Goal: Task Accomplishment & Management: Use online tool/utility

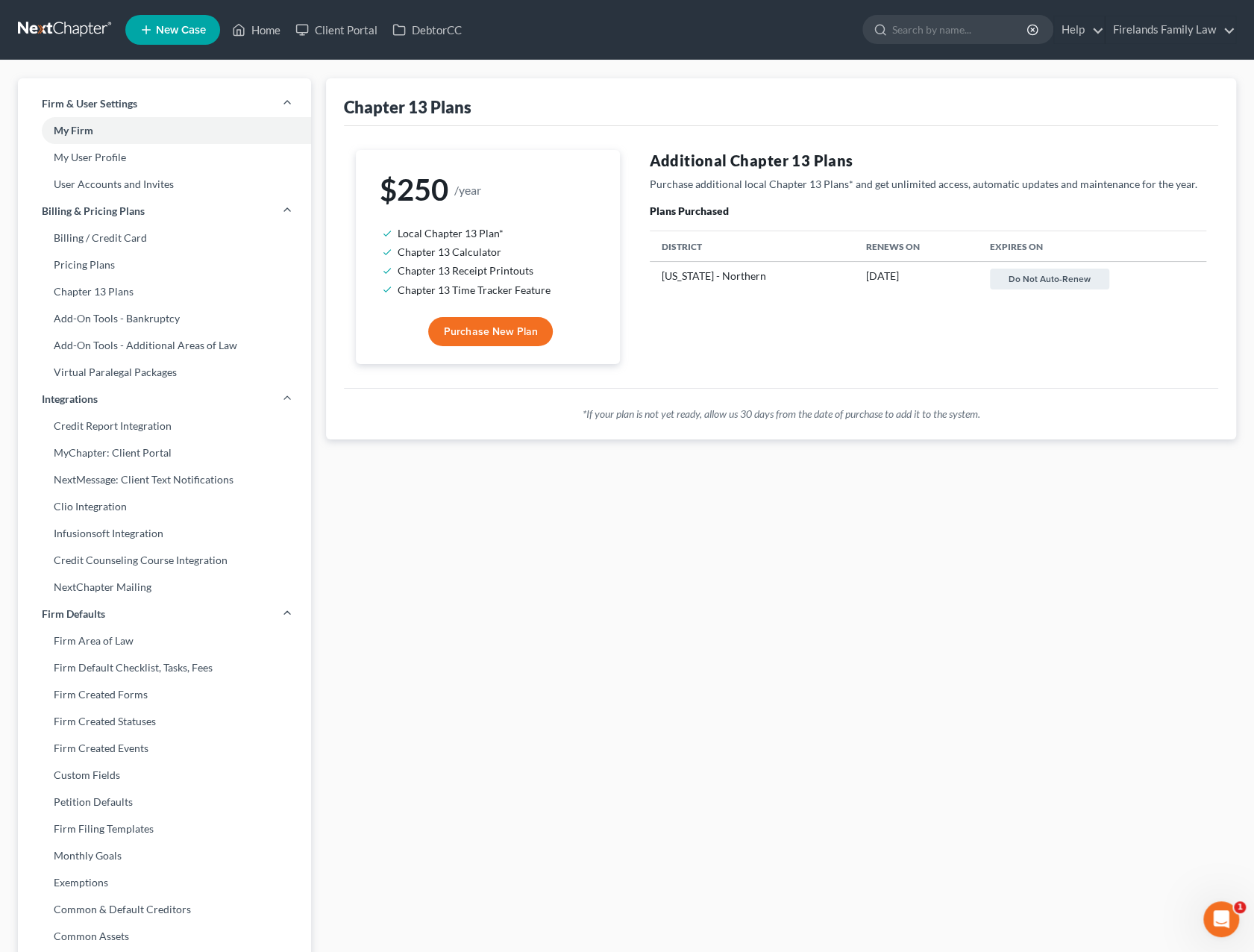
click at [80, 32] on link at bounding box center [65, 30] width 95 height 27
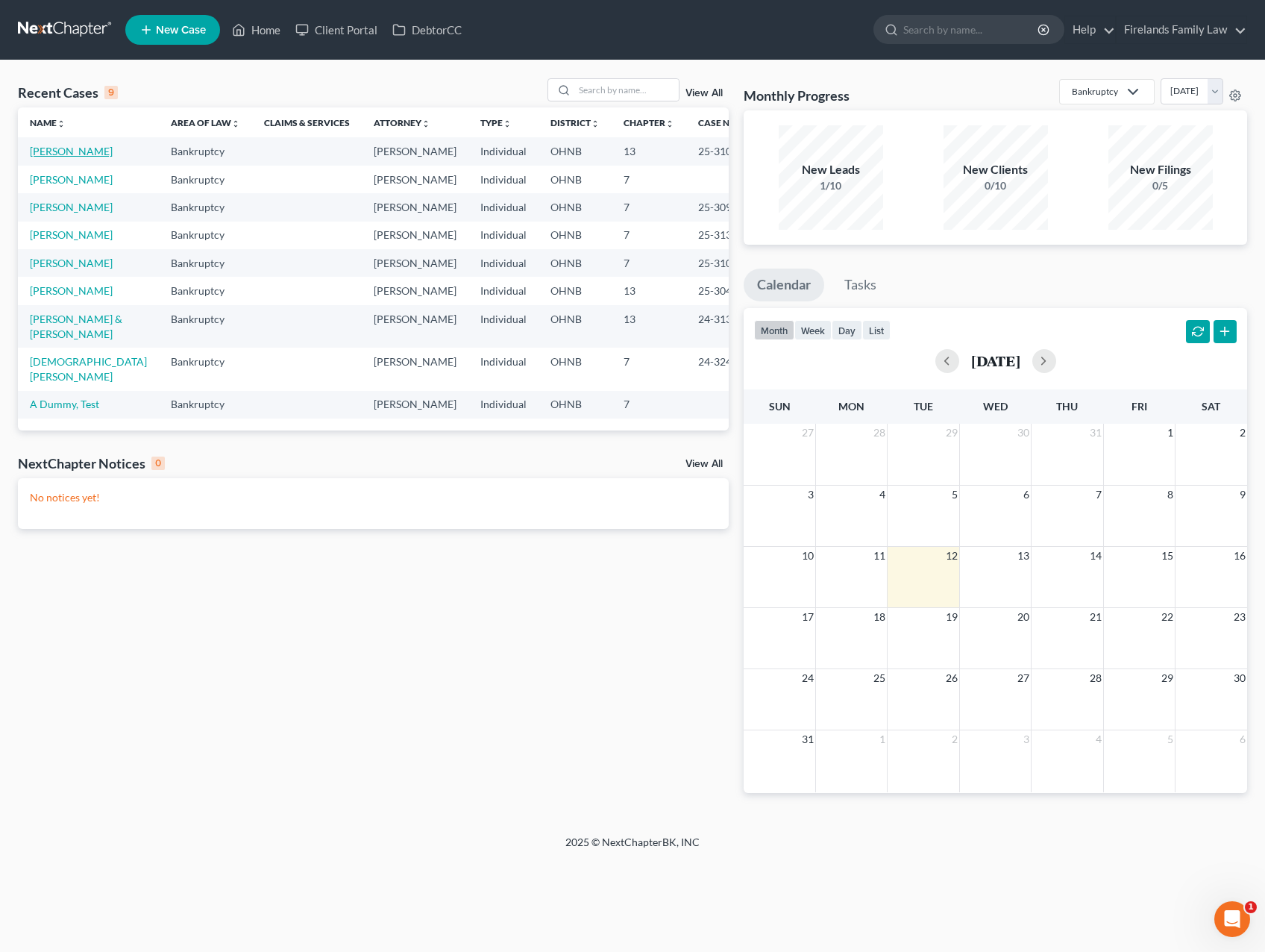
click at [70, 147] on link "[PERSON_NAME]" at bounding box center [71, 151] width 83 height 13
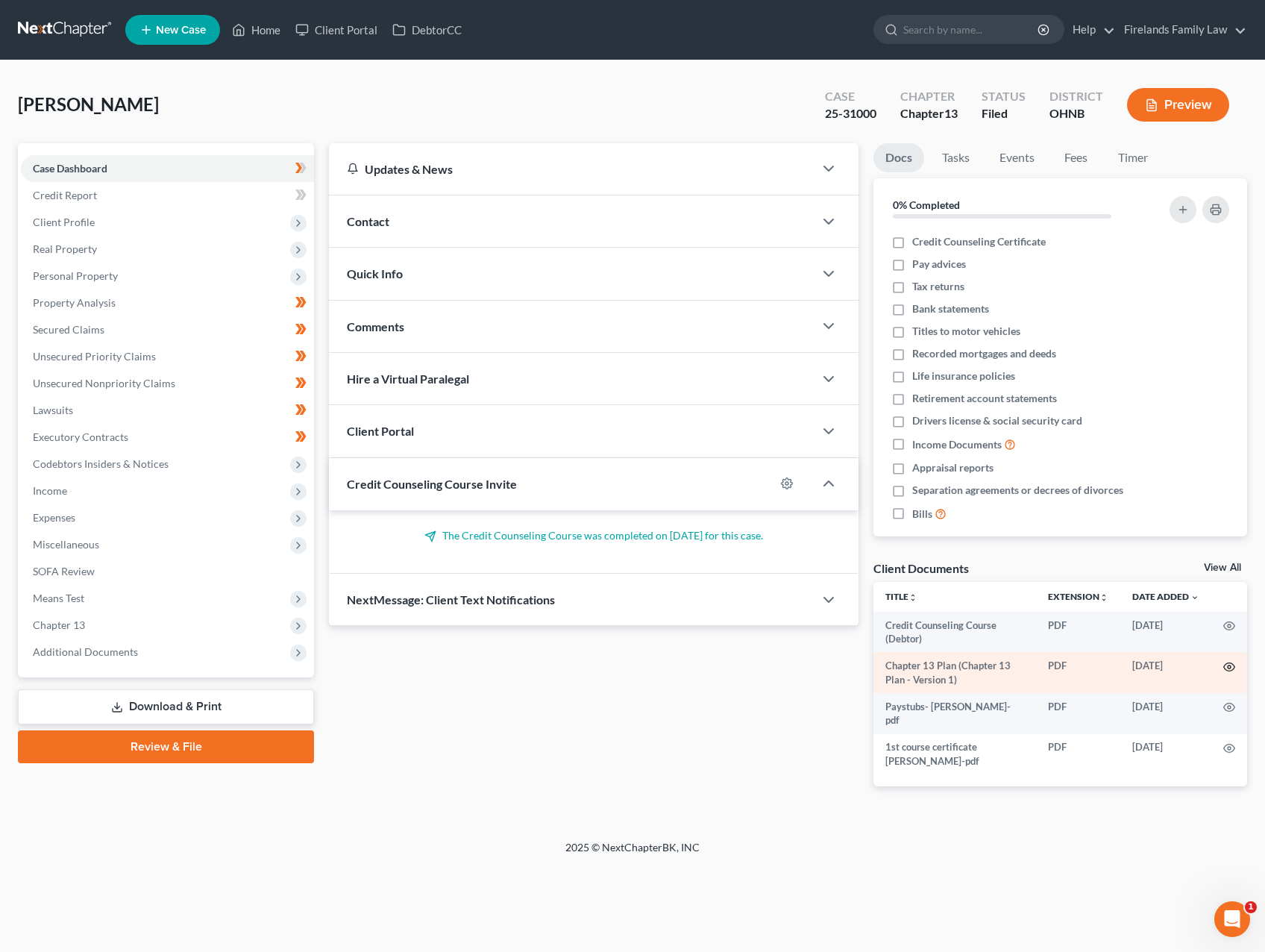
click at [1232, 667] on icon "button" at bounding box center [1229, 667] width 12 height 12
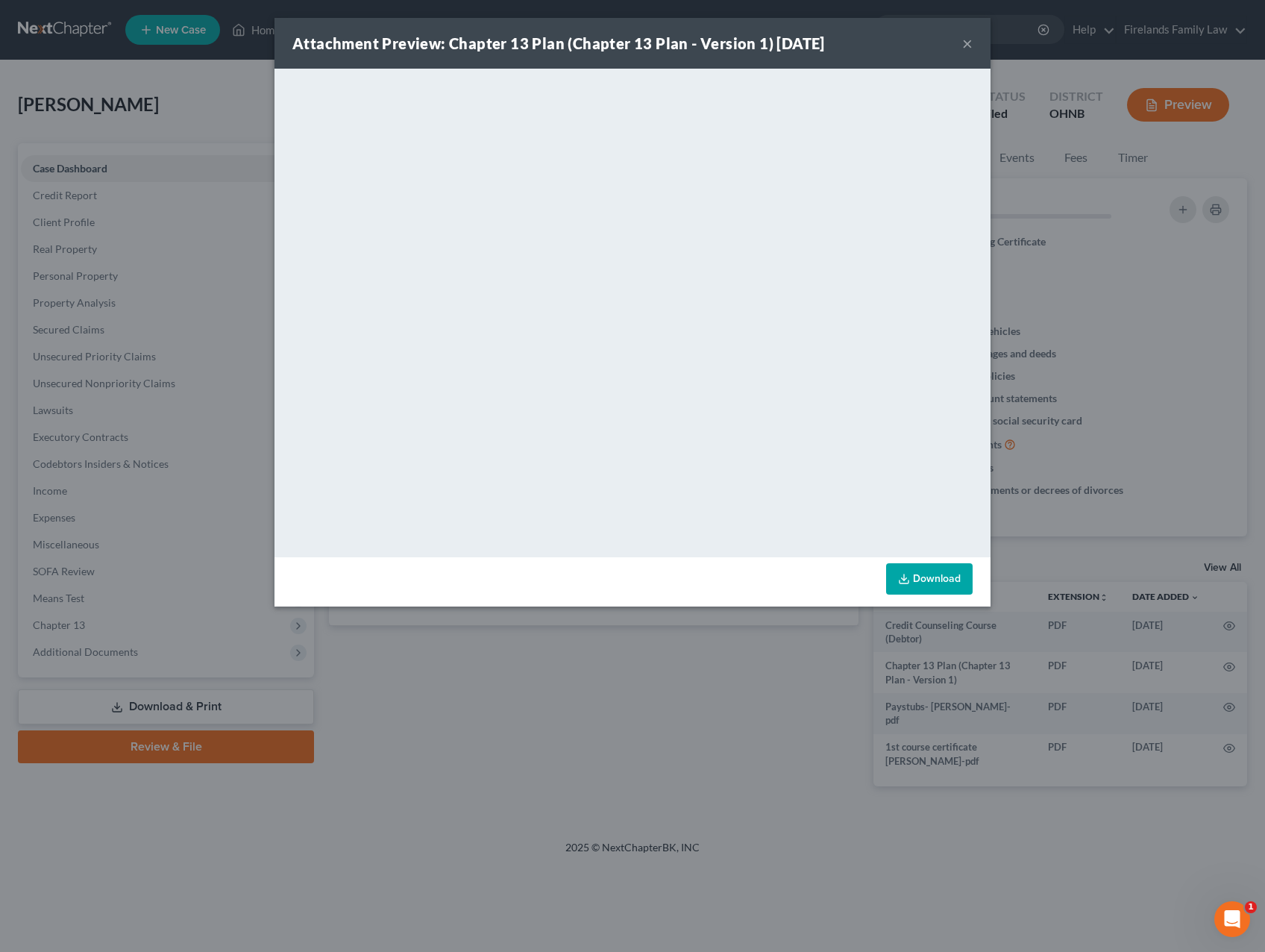
click at [968, 43] on button "×" at bounding box center [968, 44] width 11 height 18
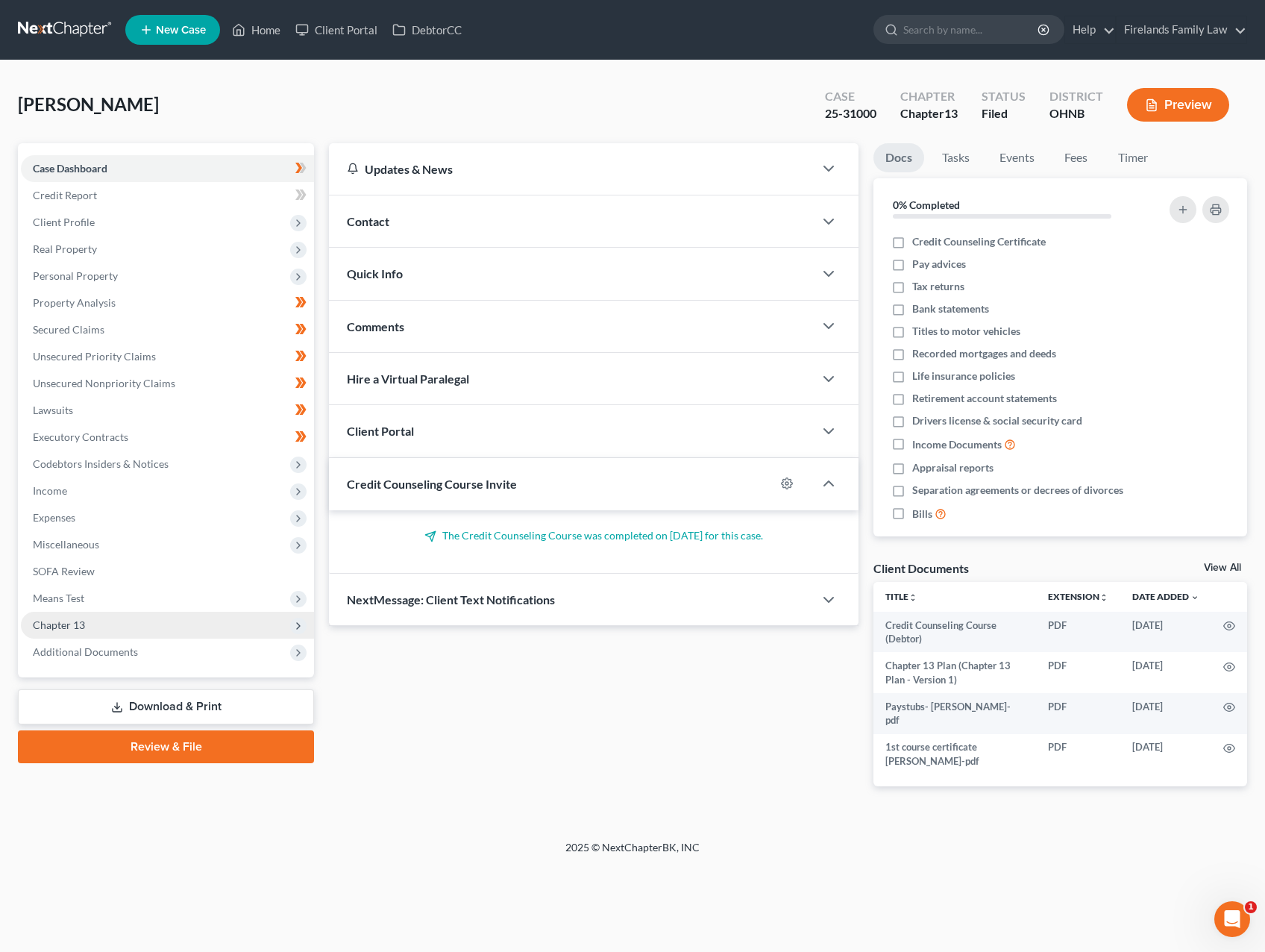
click at [113, 624] on span "Chapter 13" at bounding box center [168, 625] width 293 height 27
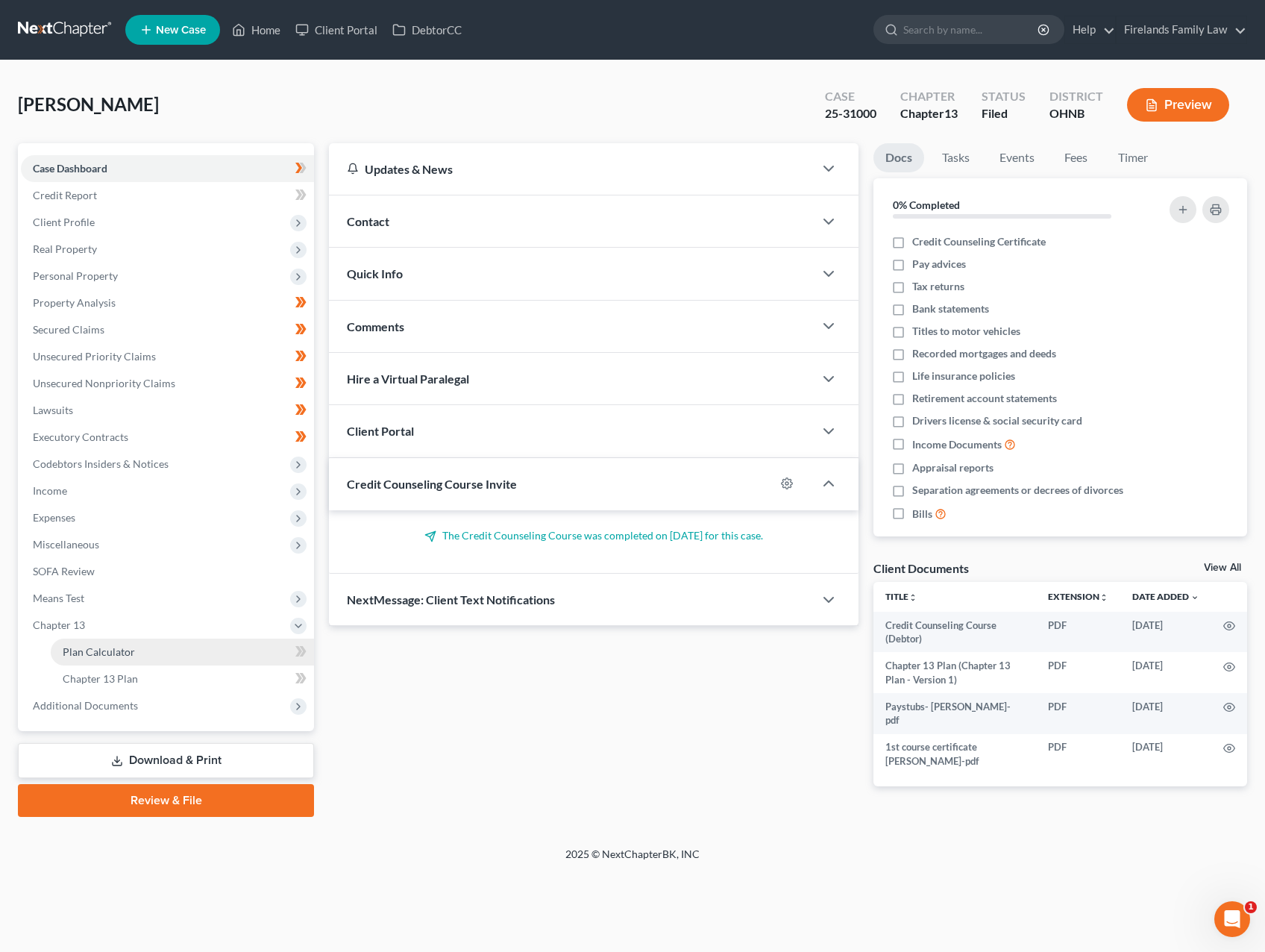
click at [113, 654] on span "Plan Calculator" at bounding box center [98, 651] width 72 height 13
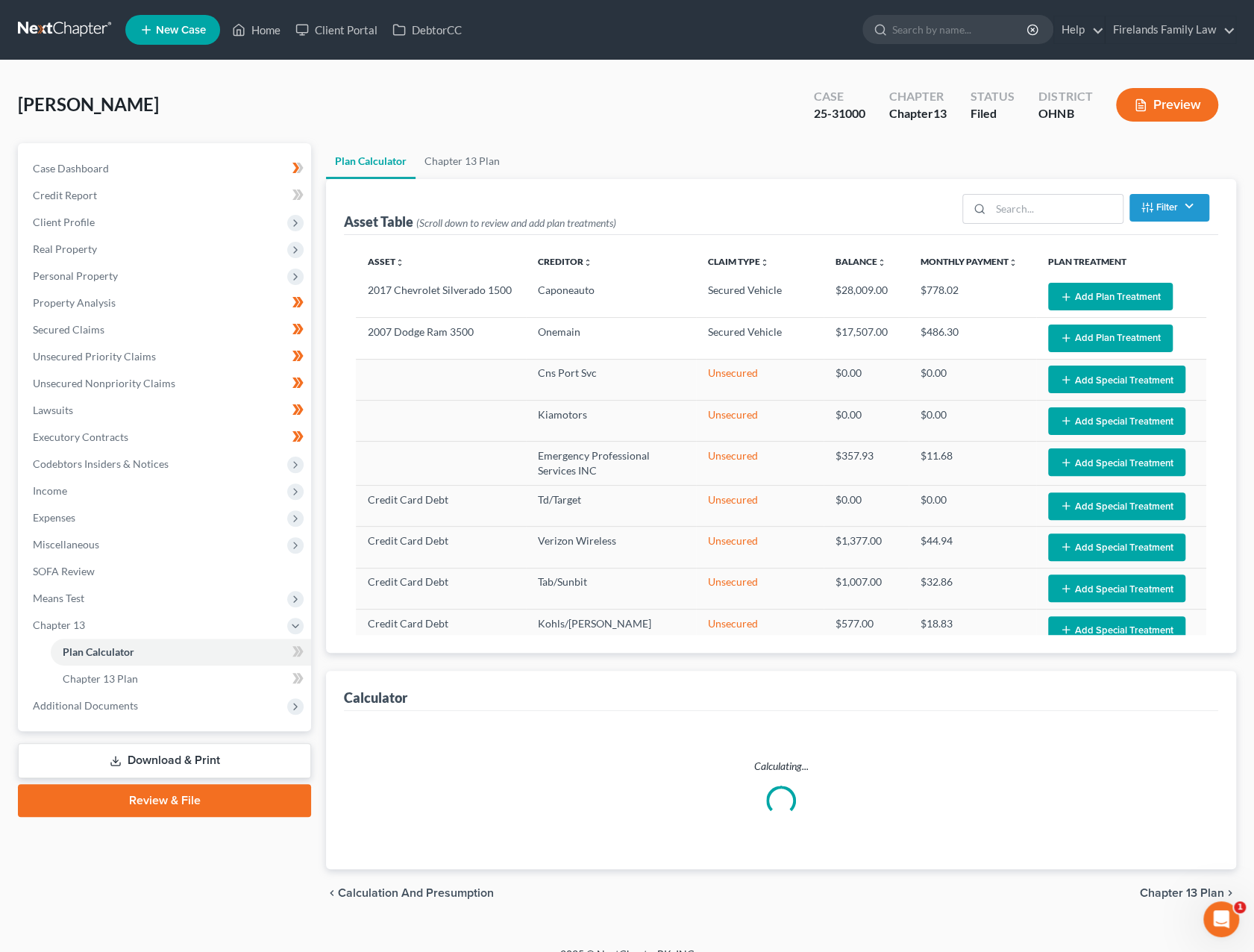
select select "35"
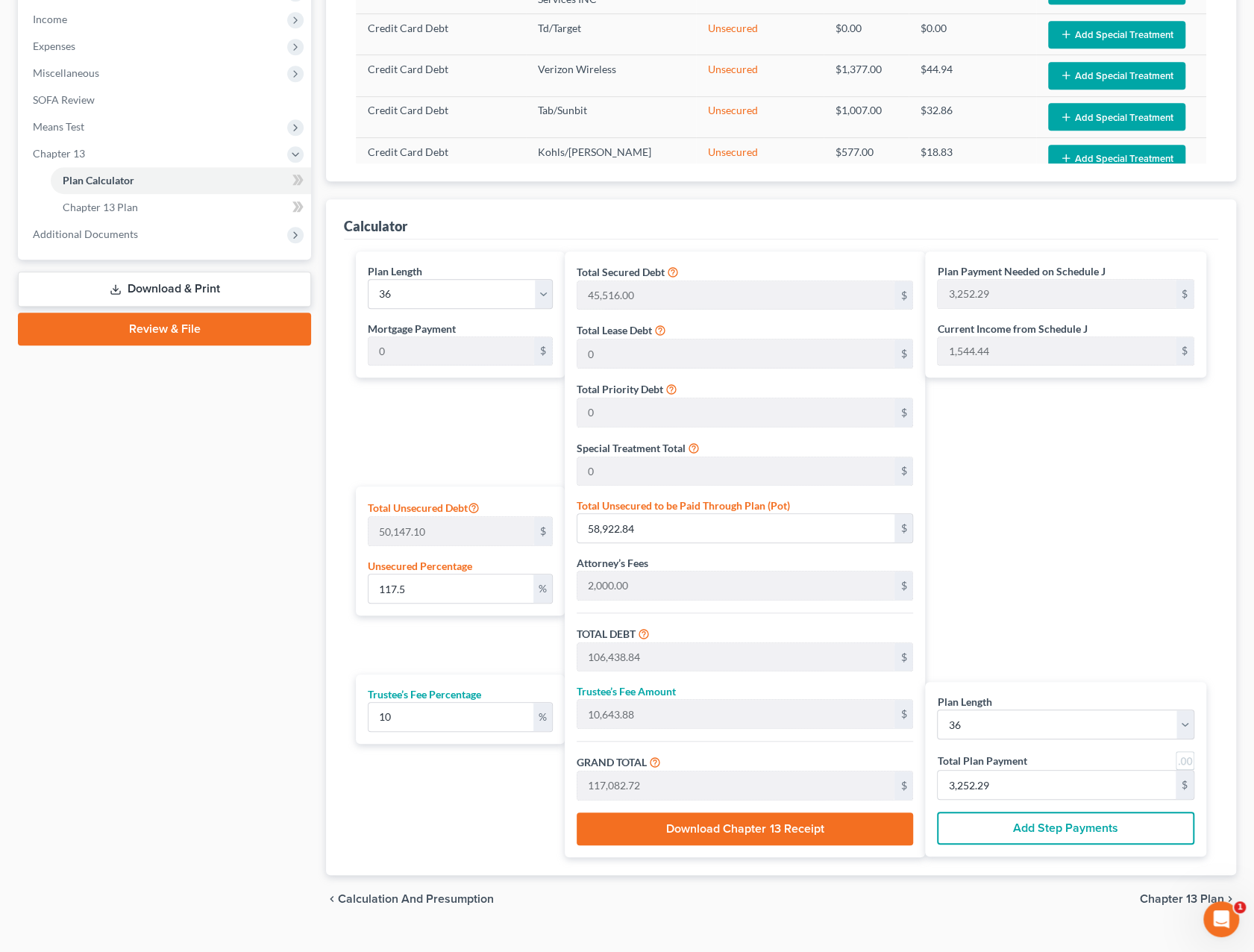
scroll to position [495, 0]
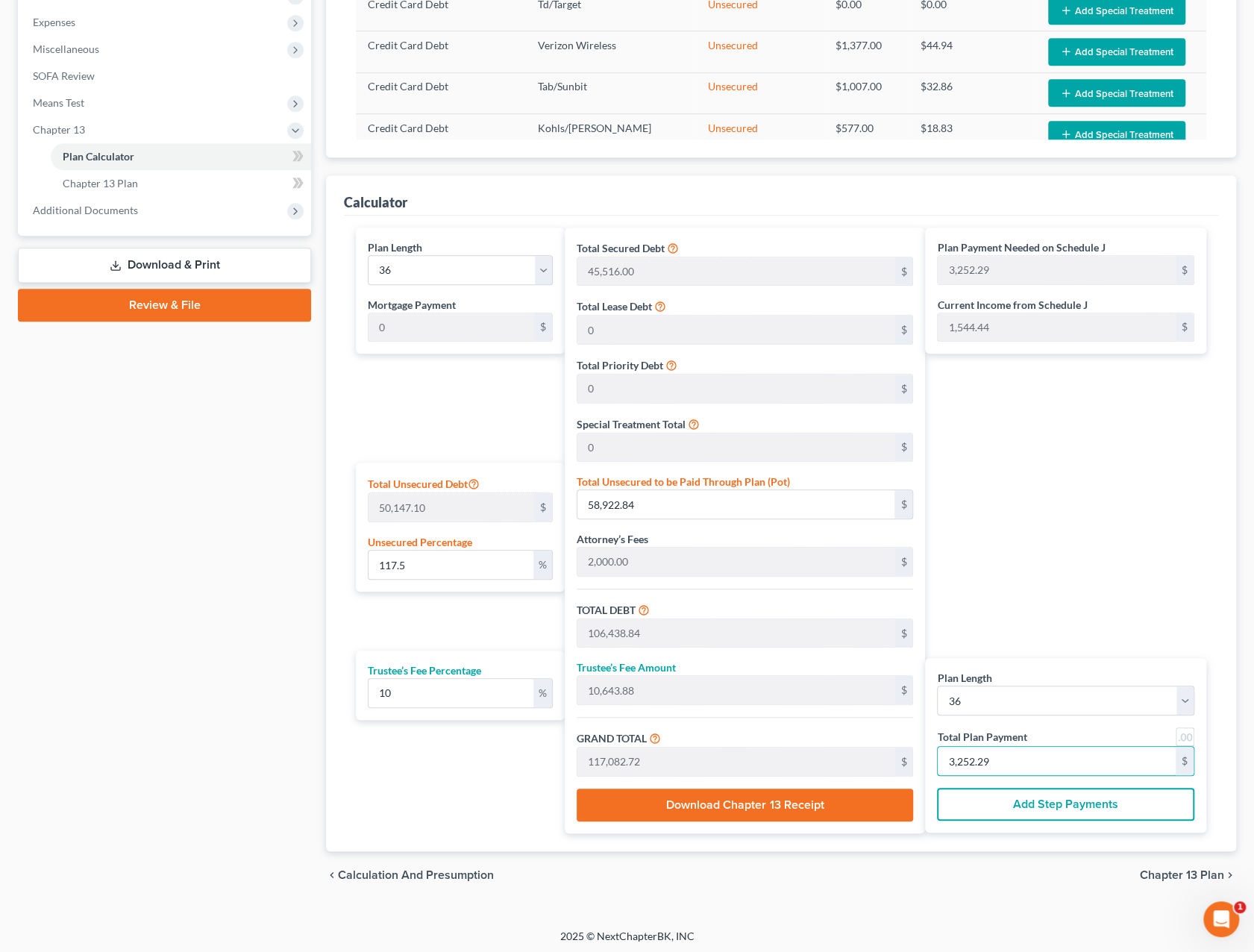
type input "0"
type input "32.72"
type input "3.27"
type input "36.00"
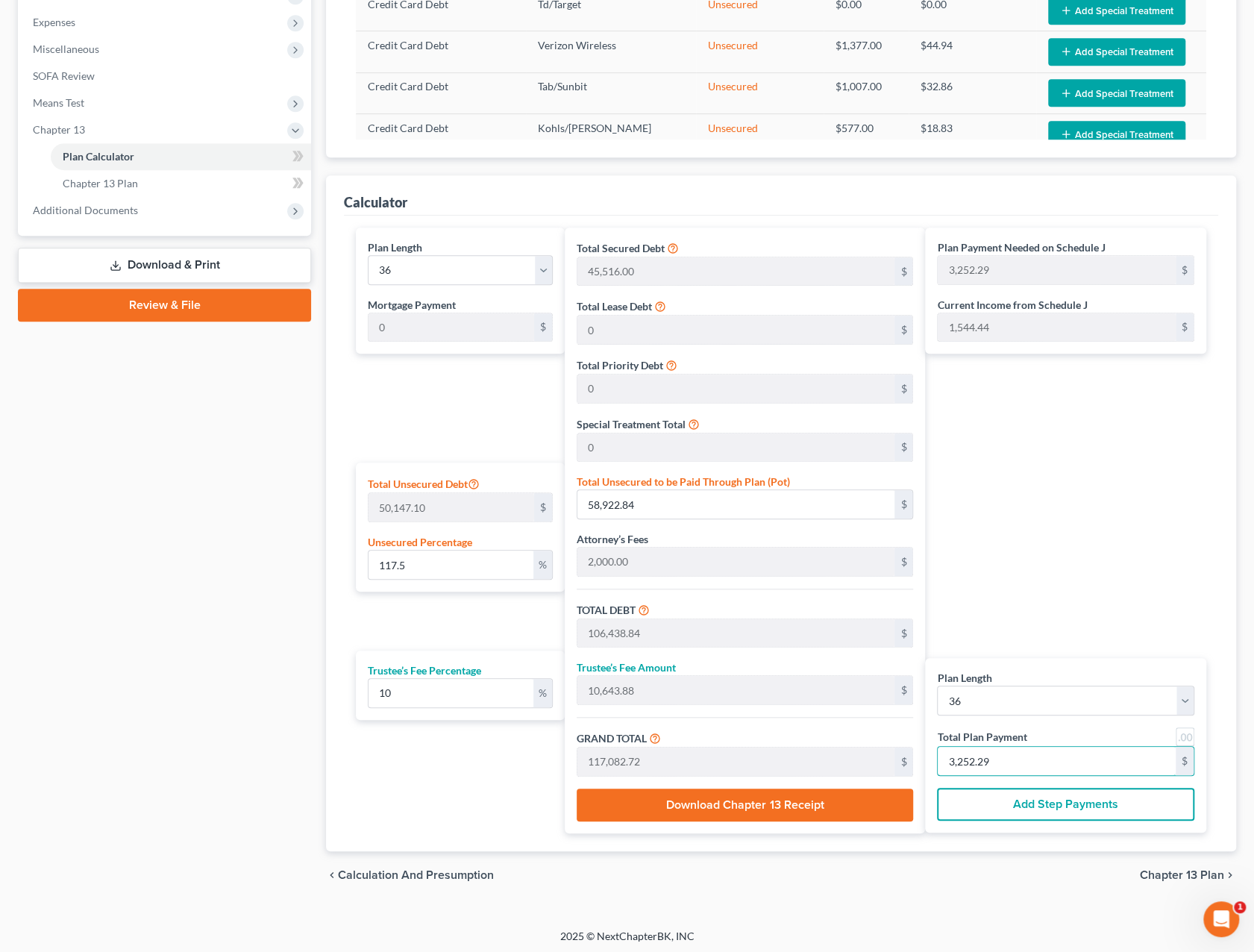
type input "1"
type input "490.90"
type input "49.09"
type input "540.00"
type input "15"
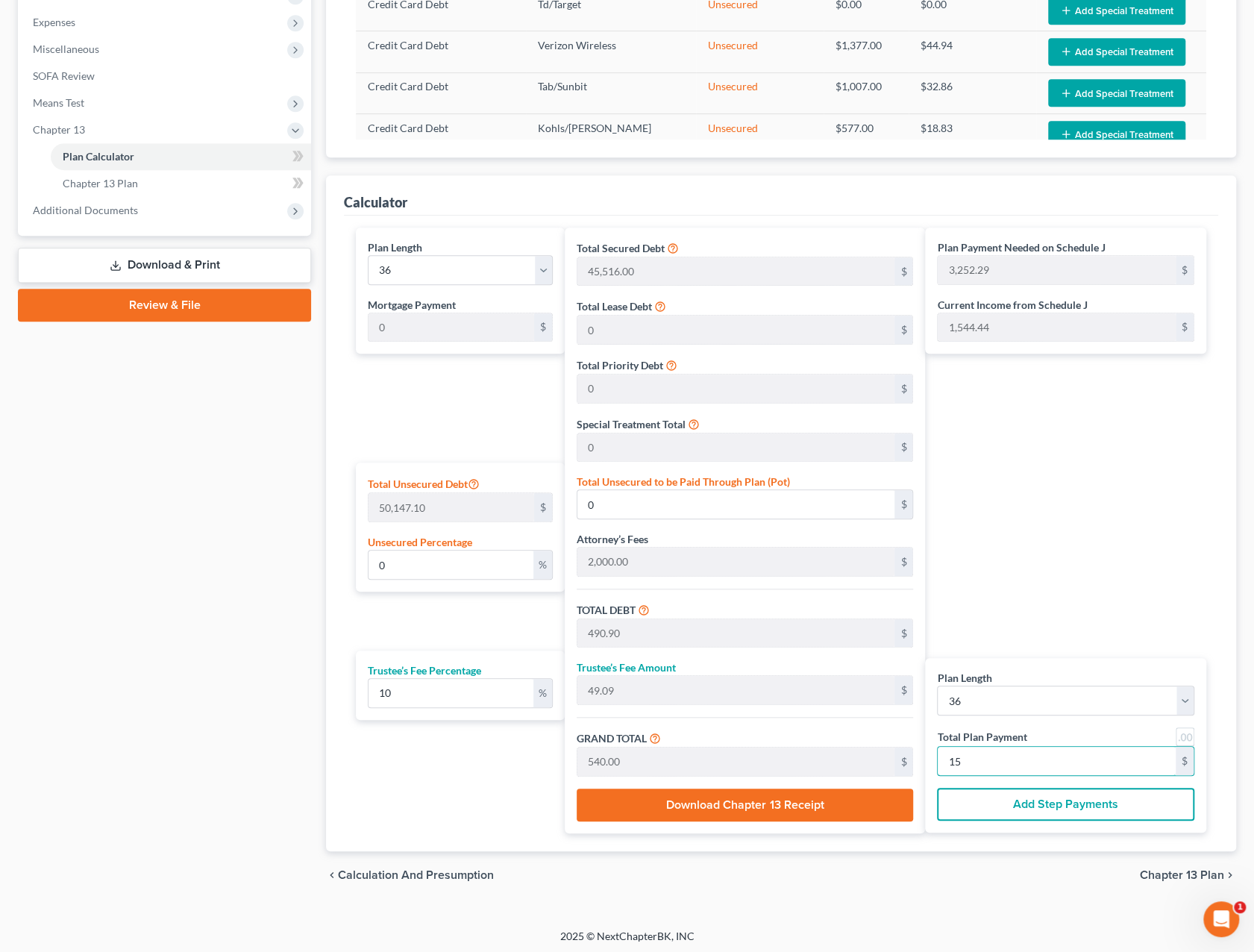
type input "5,040.00"
type input "504.00"
type input "5,544.00"
type input "154"
type input "6.01"
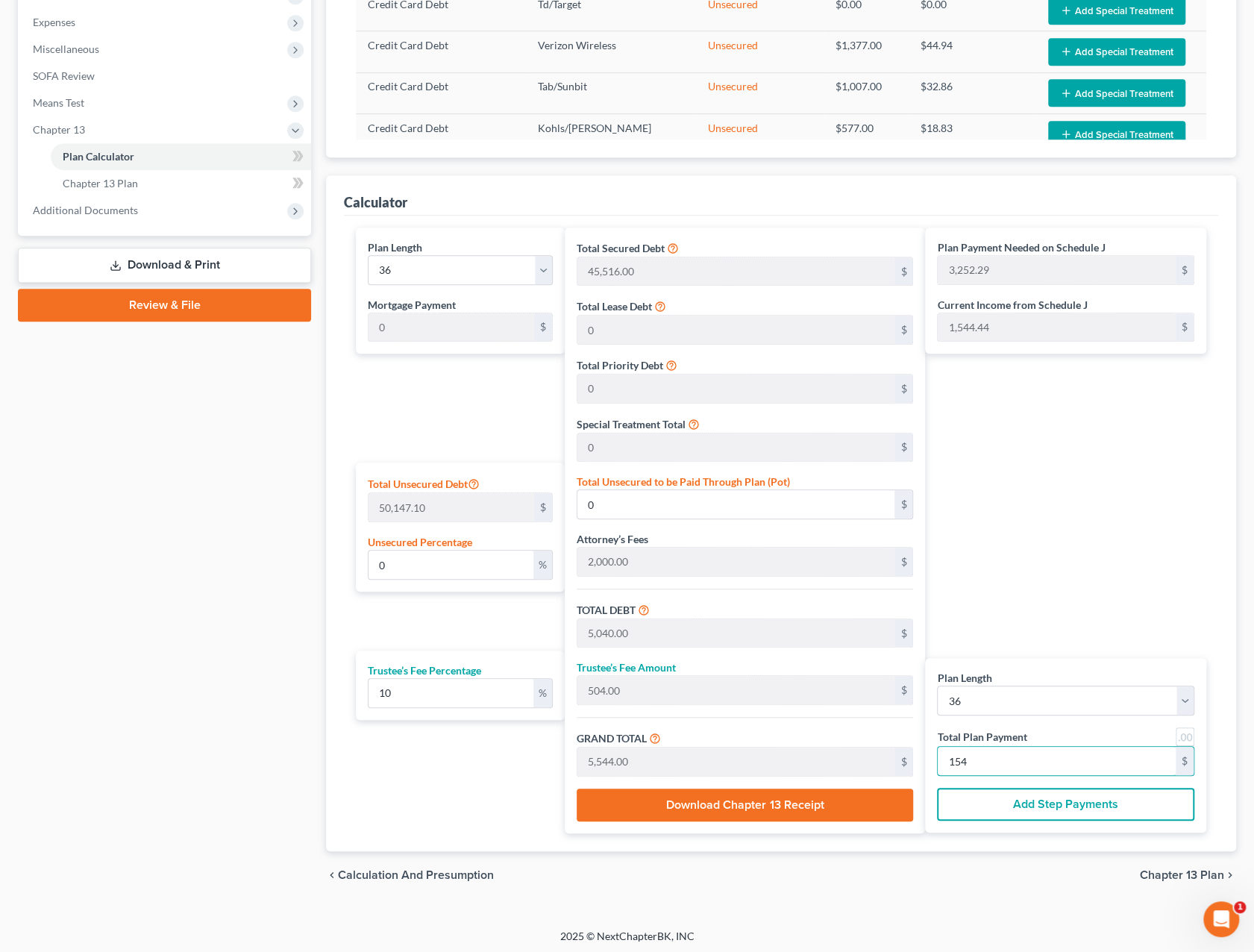
type input "3,014.90"
type input "50,530.90"
type input "5,053.09"
type input "55,584.00"
type input "1,544."
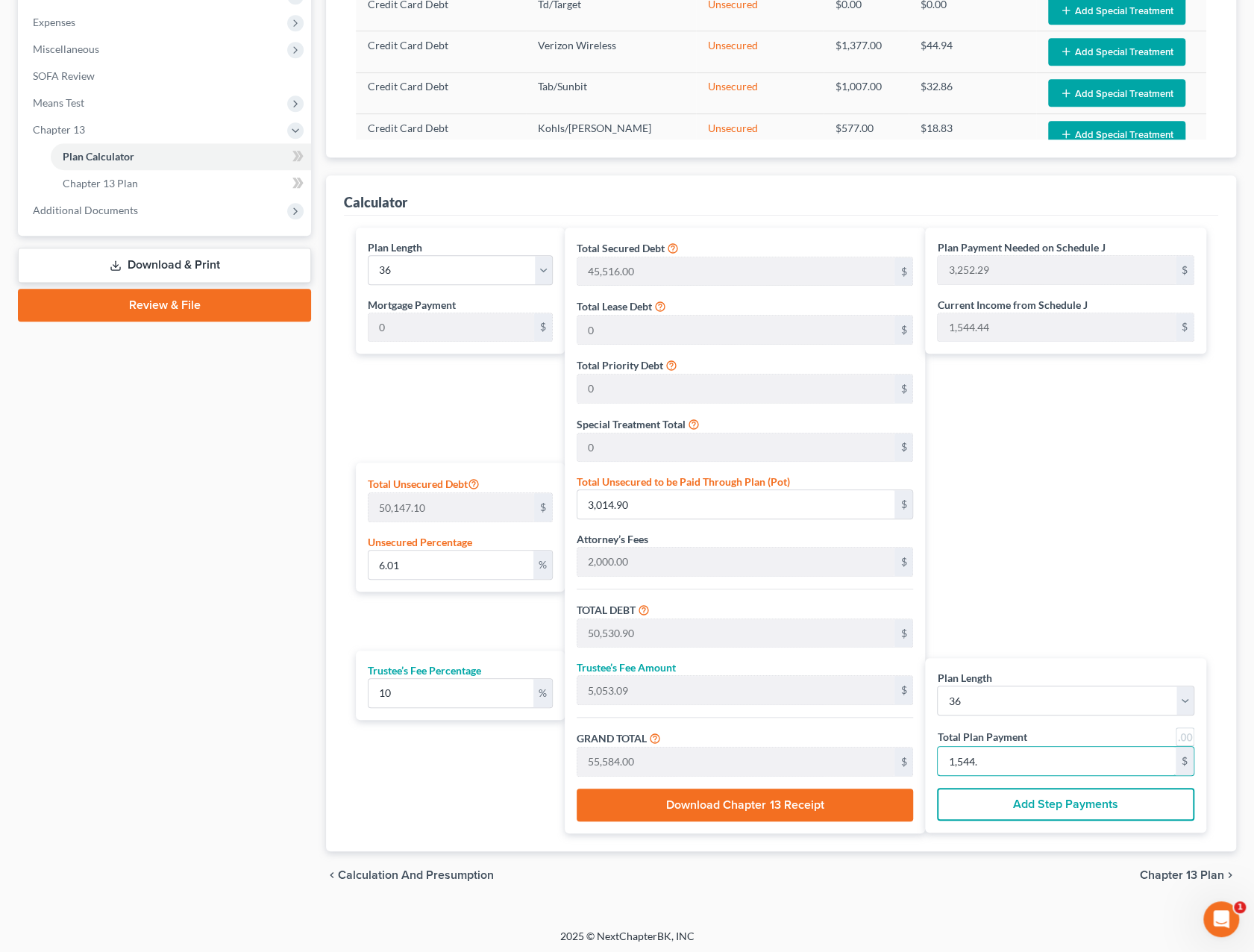
type input "6.04"
type input "3,028.00"
type input "50,544.00"
type input "5,054.40"
type input "55,598.40"
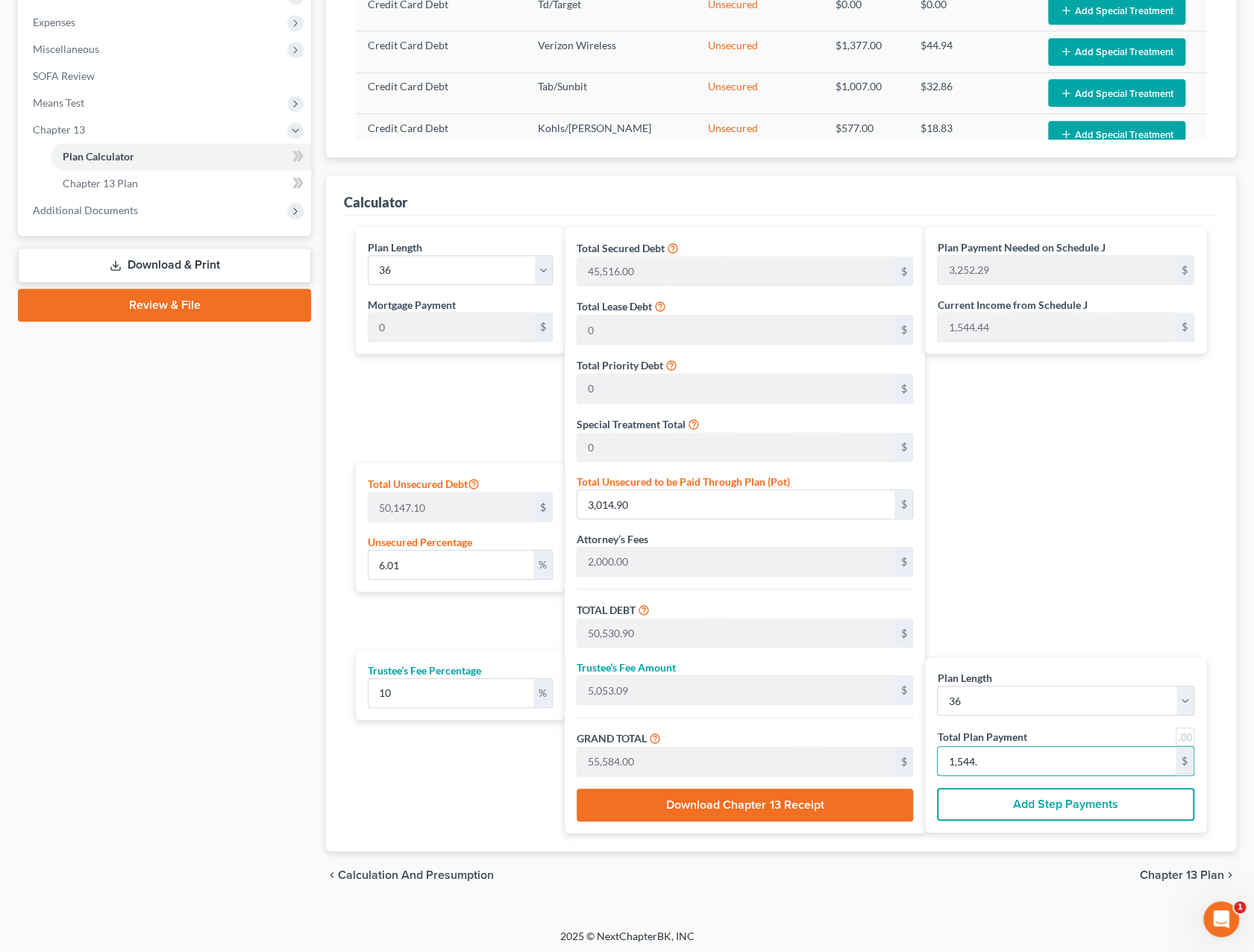
type input "1,544.4"
type input "3,029.30"
type input "50,545.30"
type input "5,054.53"
type input "55,599.84"
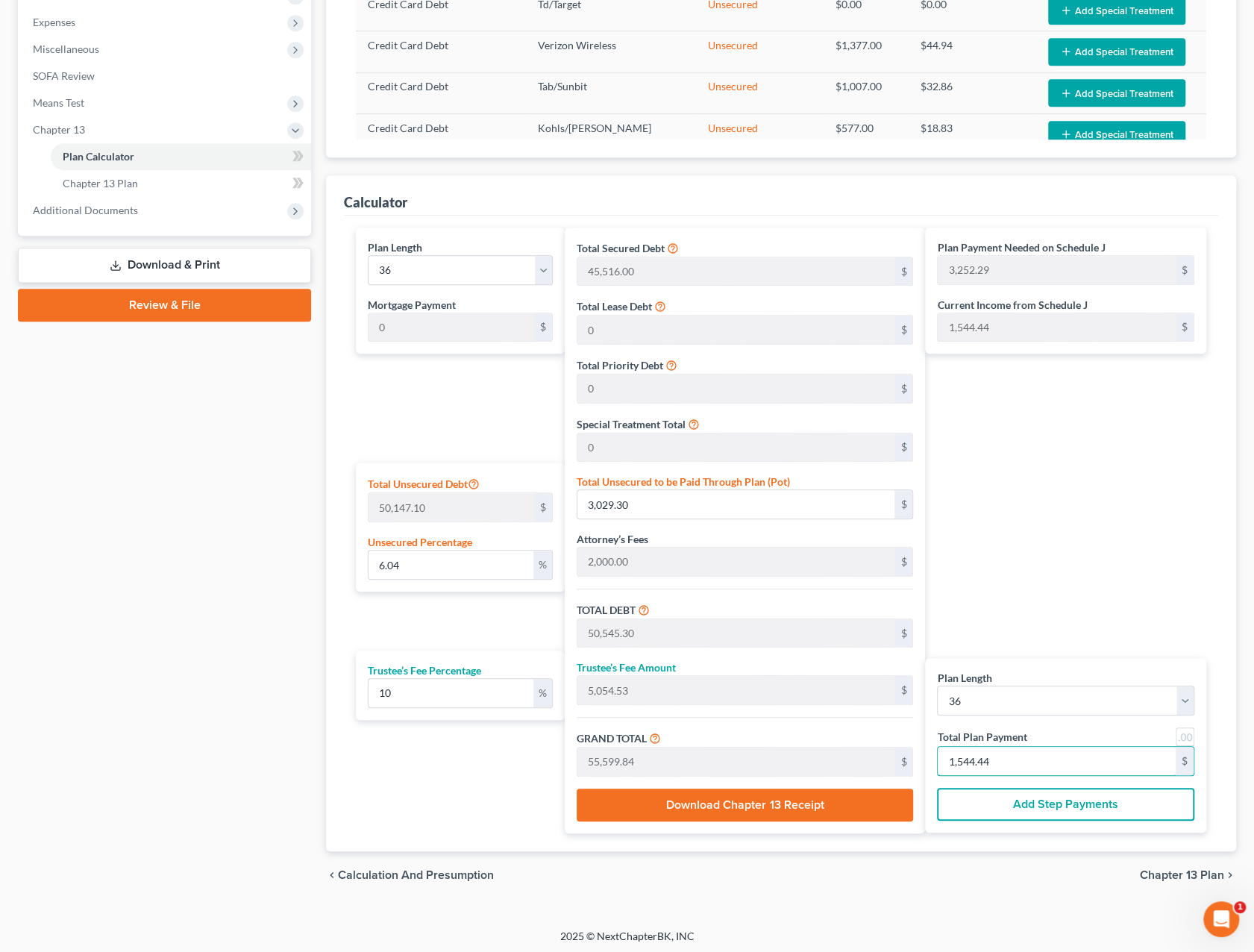
type input "1,544.44"
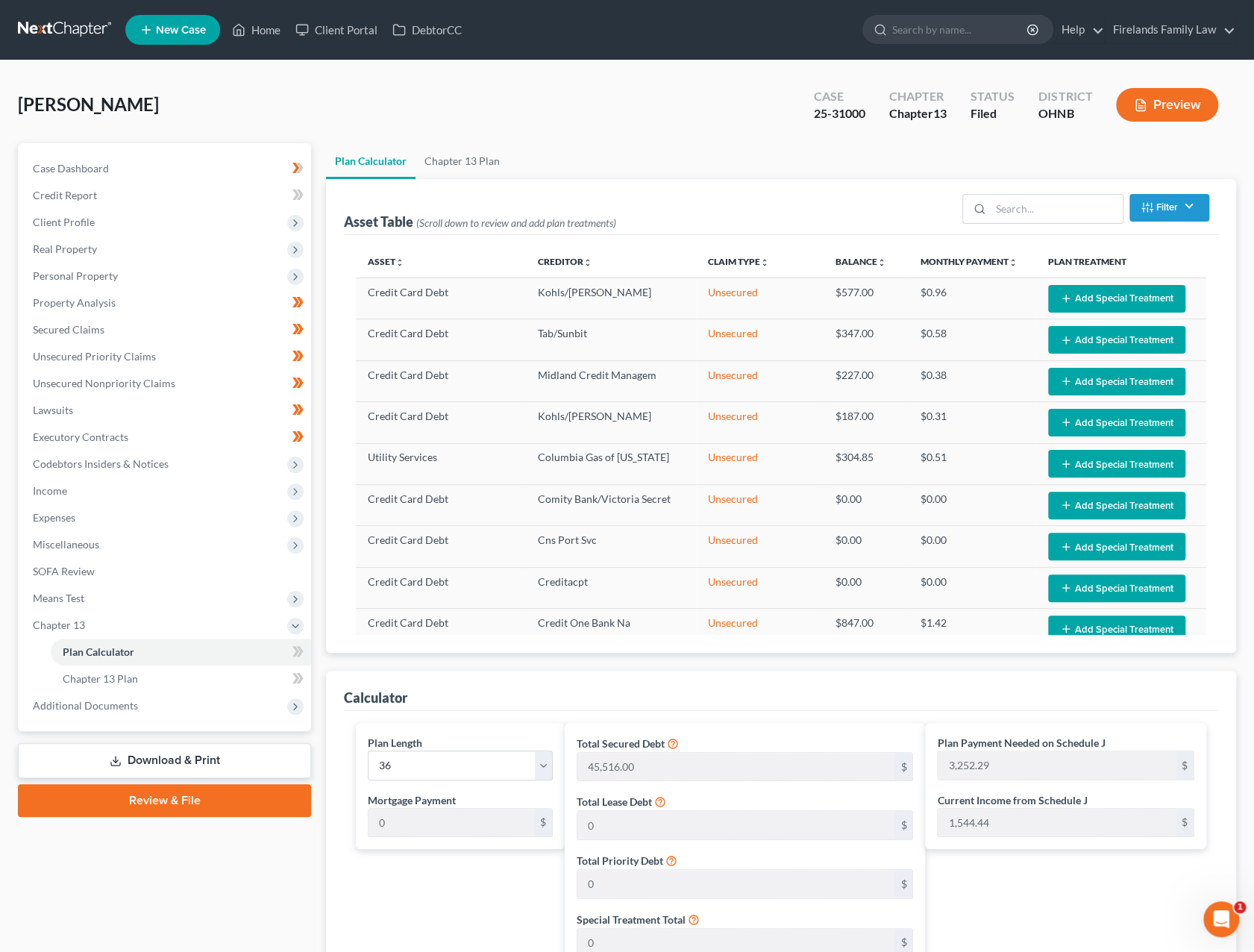
scroll to position [0, 0]
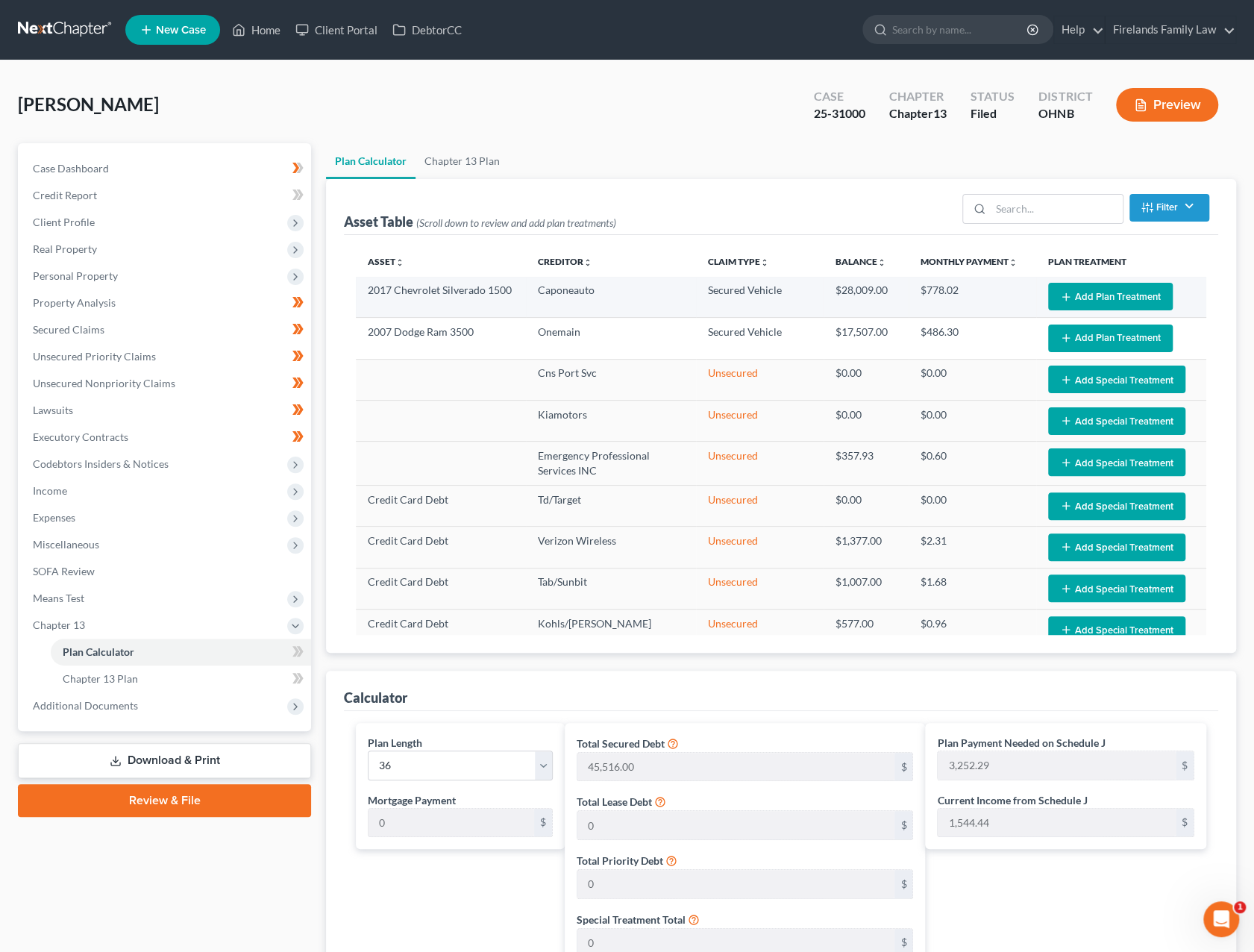
click at [1132, 292] on button "Add Plan Treatment" at bounding box center [1110, 296] width 125 height 28
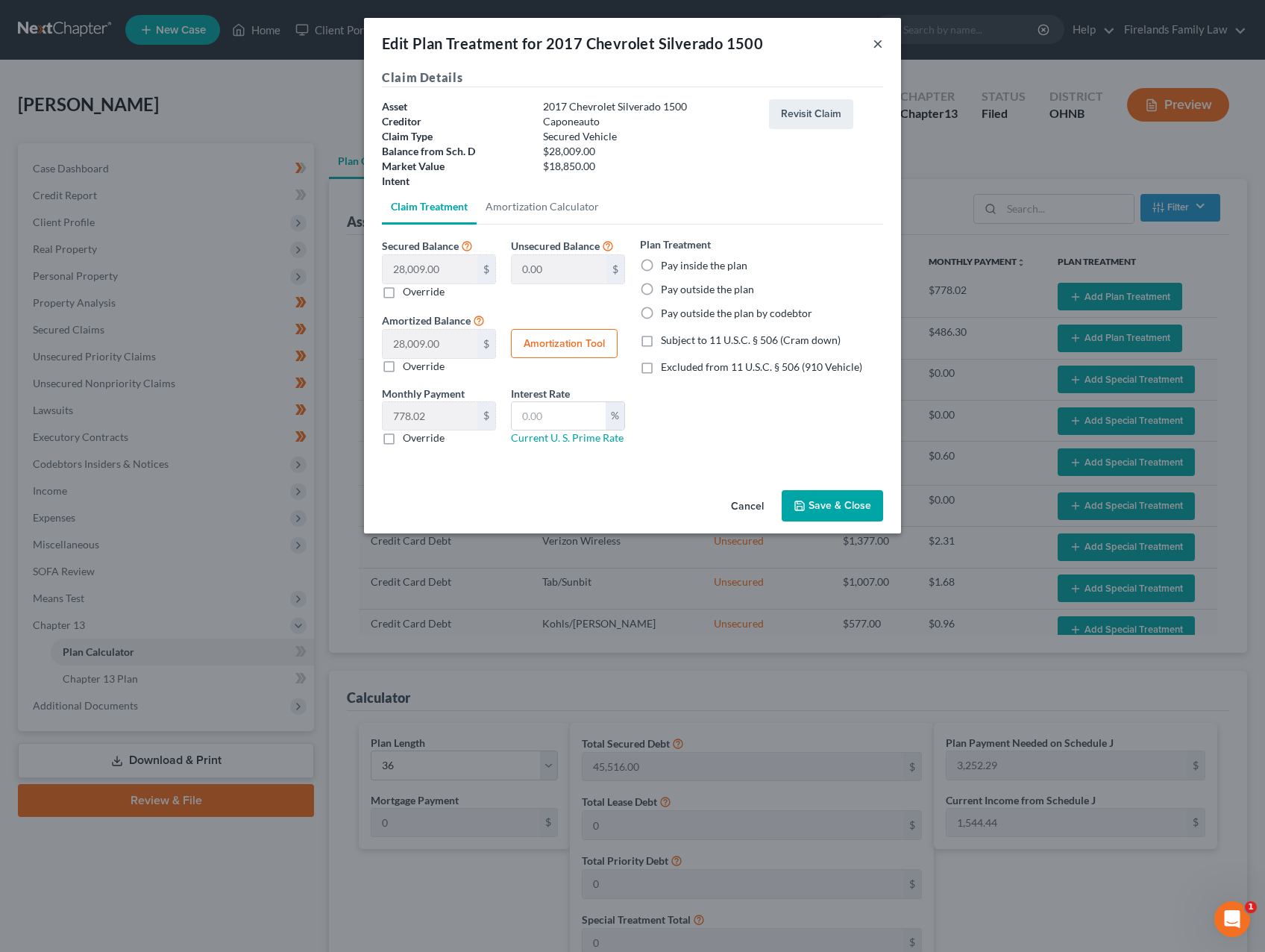
click at [880, 40] on button "×" at bounding box center [878, 44] width 11 height 18
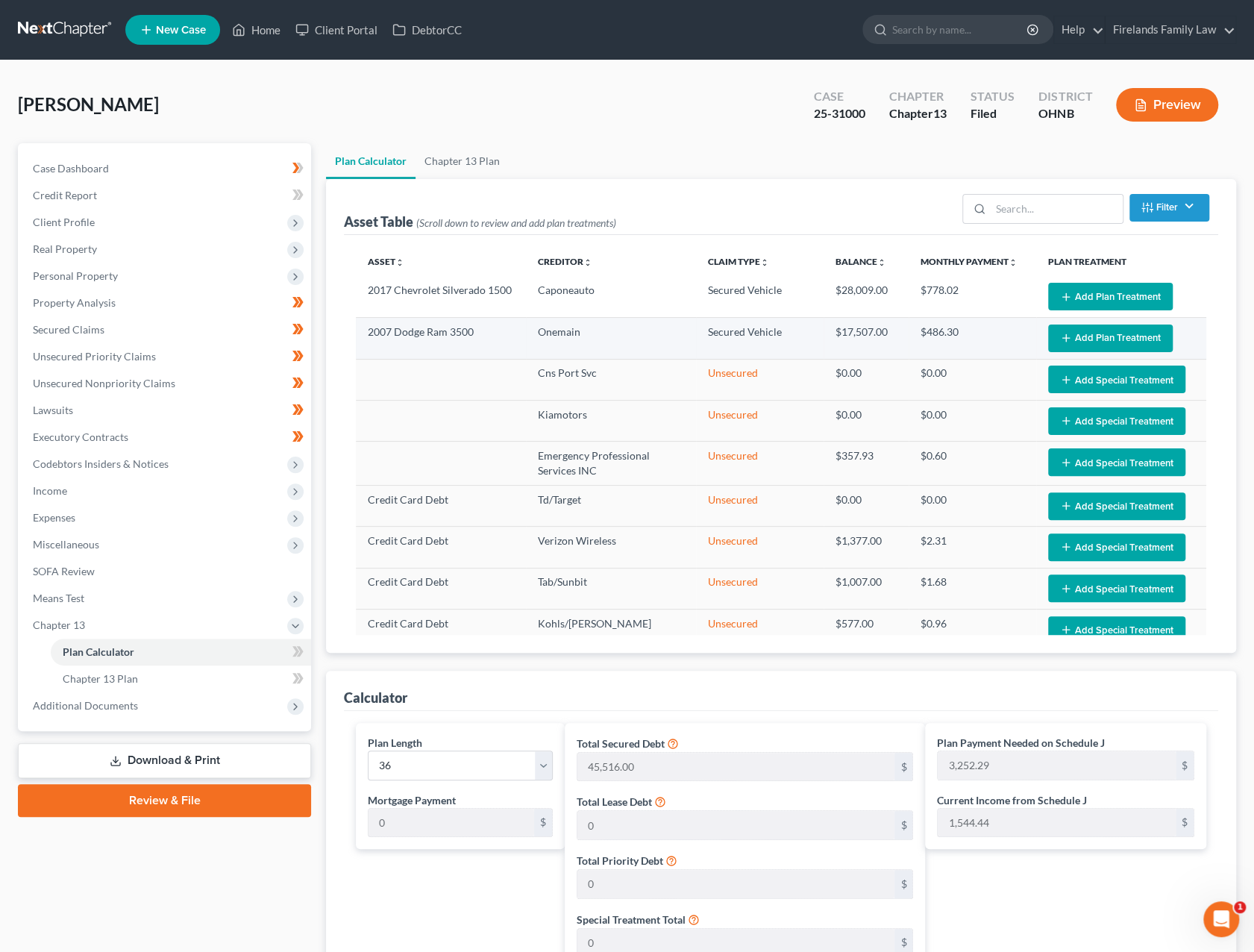
click at [1125, 339] on button "Add Plan Treatment" at bounding box center [1110, 338] width 125 height 28
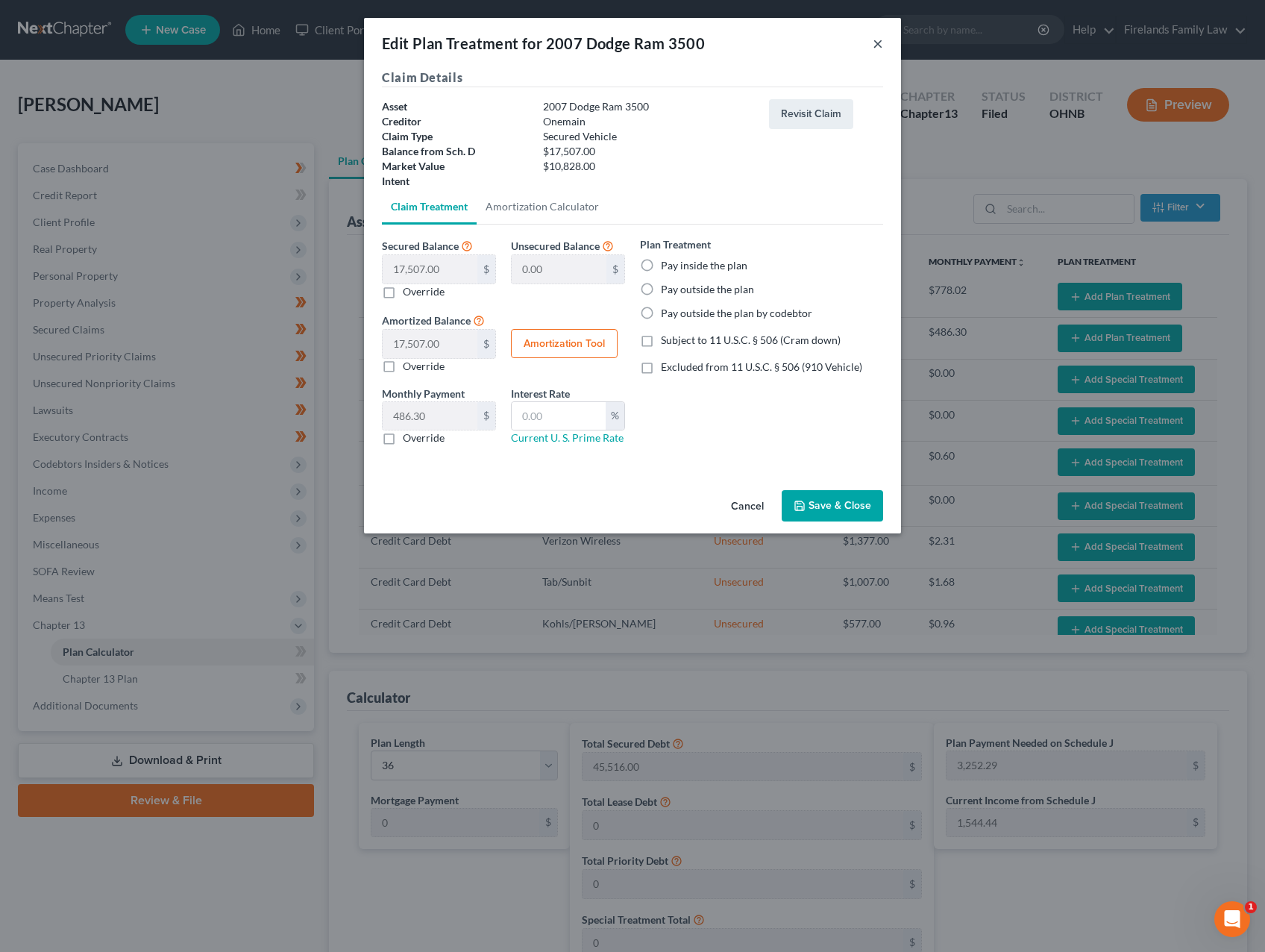
click at [874, 44] on button "×" at bounding box center [878, 44] width 11 height 18
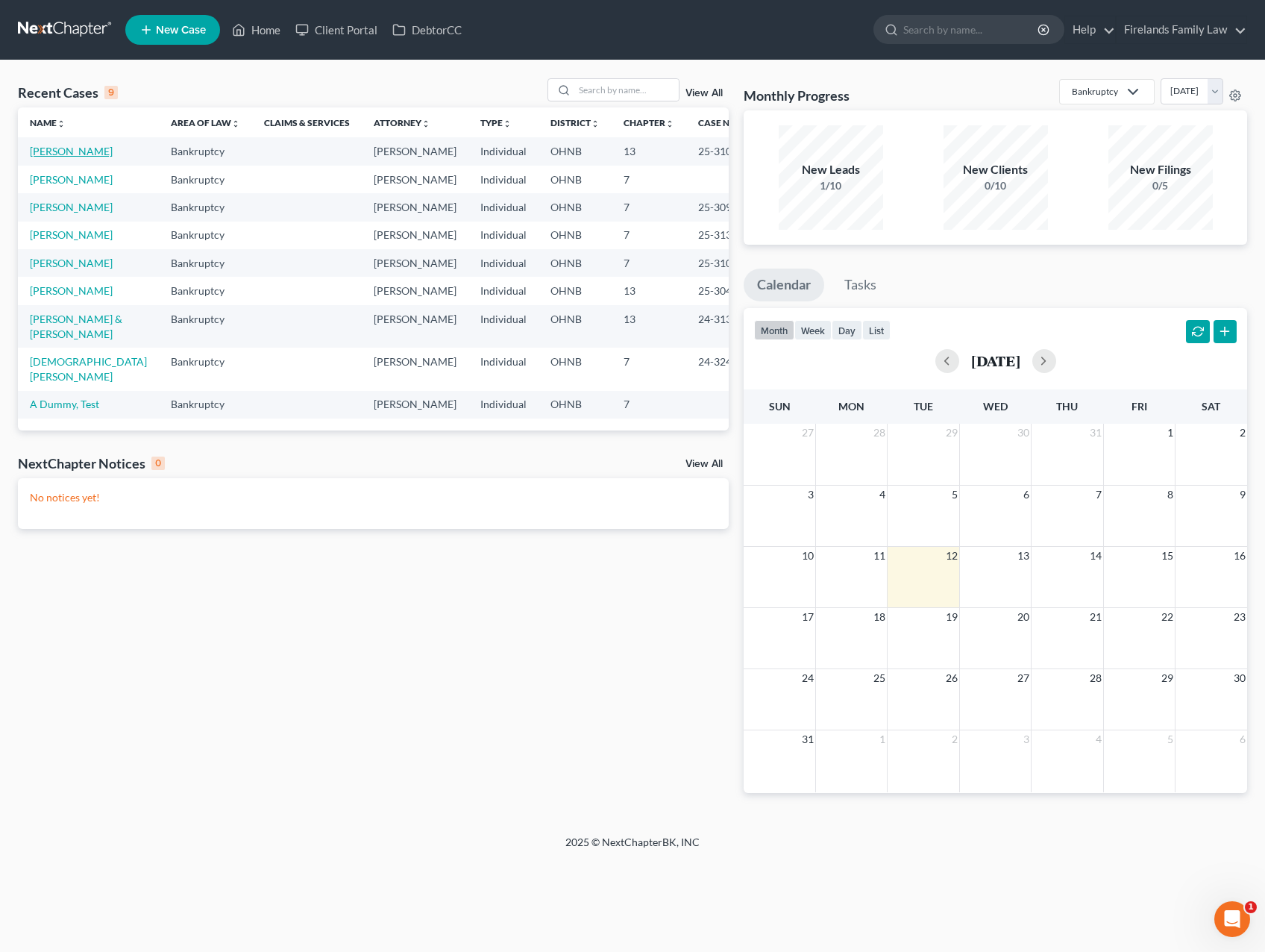
click at [83, 148] on link "[PERSON_NAME]" at bounding box center [71, 151] width 83 height 13
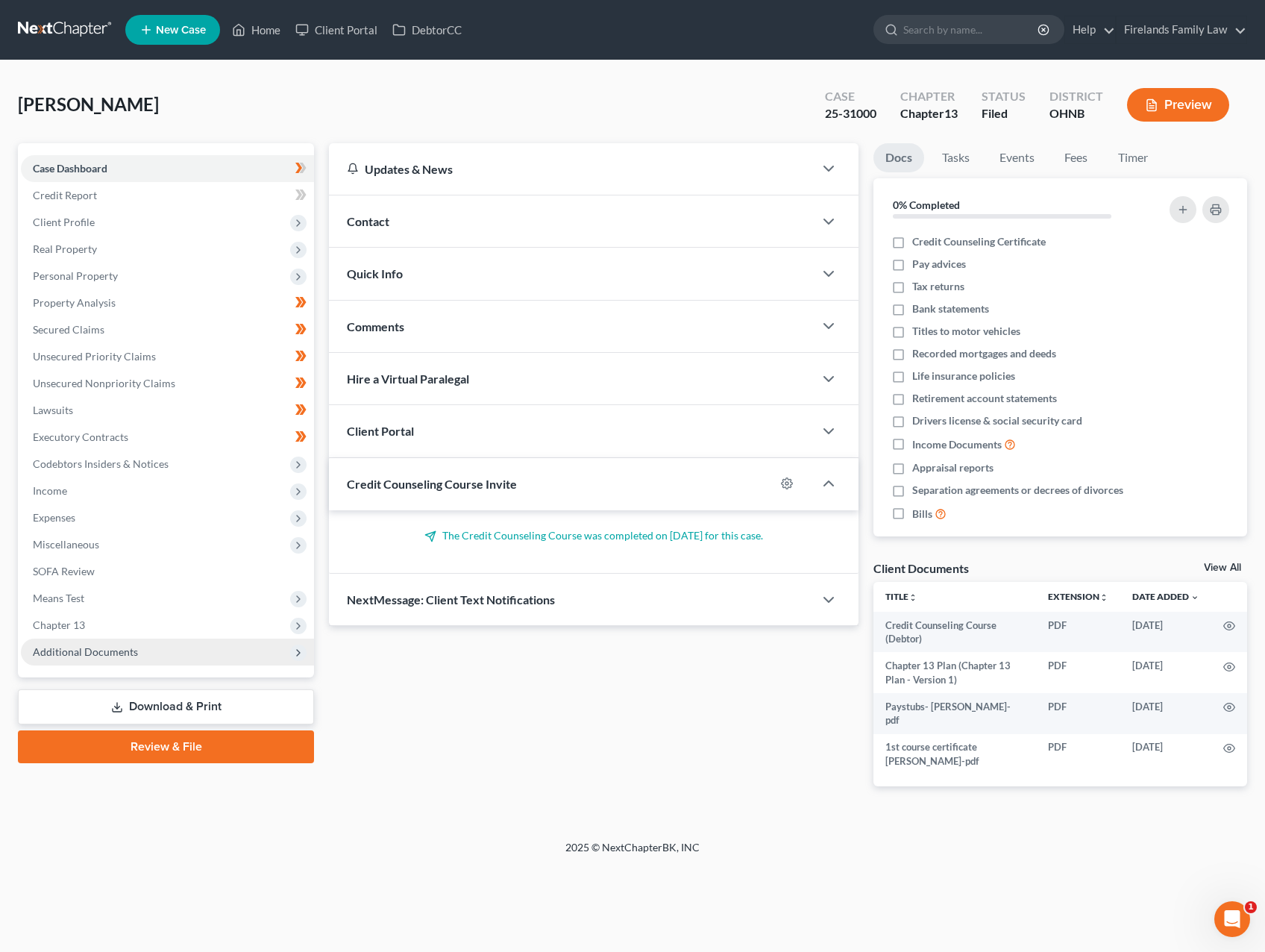
click at [177, 647] on span "Additional Documents" at bounding box center [168, 652] width 293 height 27
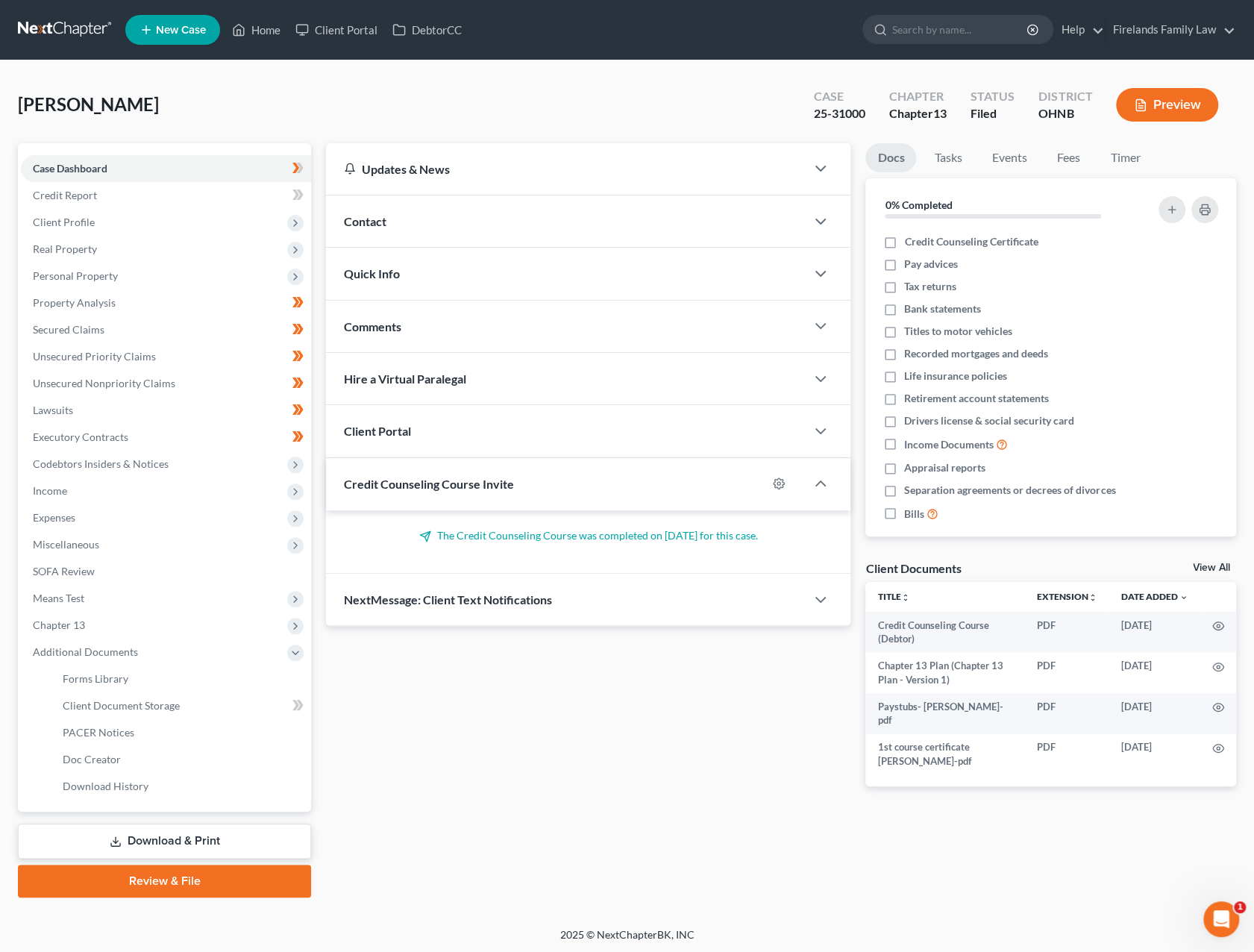
drag, startPoint x: 471, startPoint y: 715, endPoint x: 443, endPoint y: 708, distance: 28.9
click at [465, 712] on div "Updates & News × Ohio Northern District Notes: July 24th - The Northern Distric…" at bounding box center [588, 477] width 539 height 667
click at [215, 702] on link "Client Document Storage" at bounding box center [181, 706] width 260 height 27
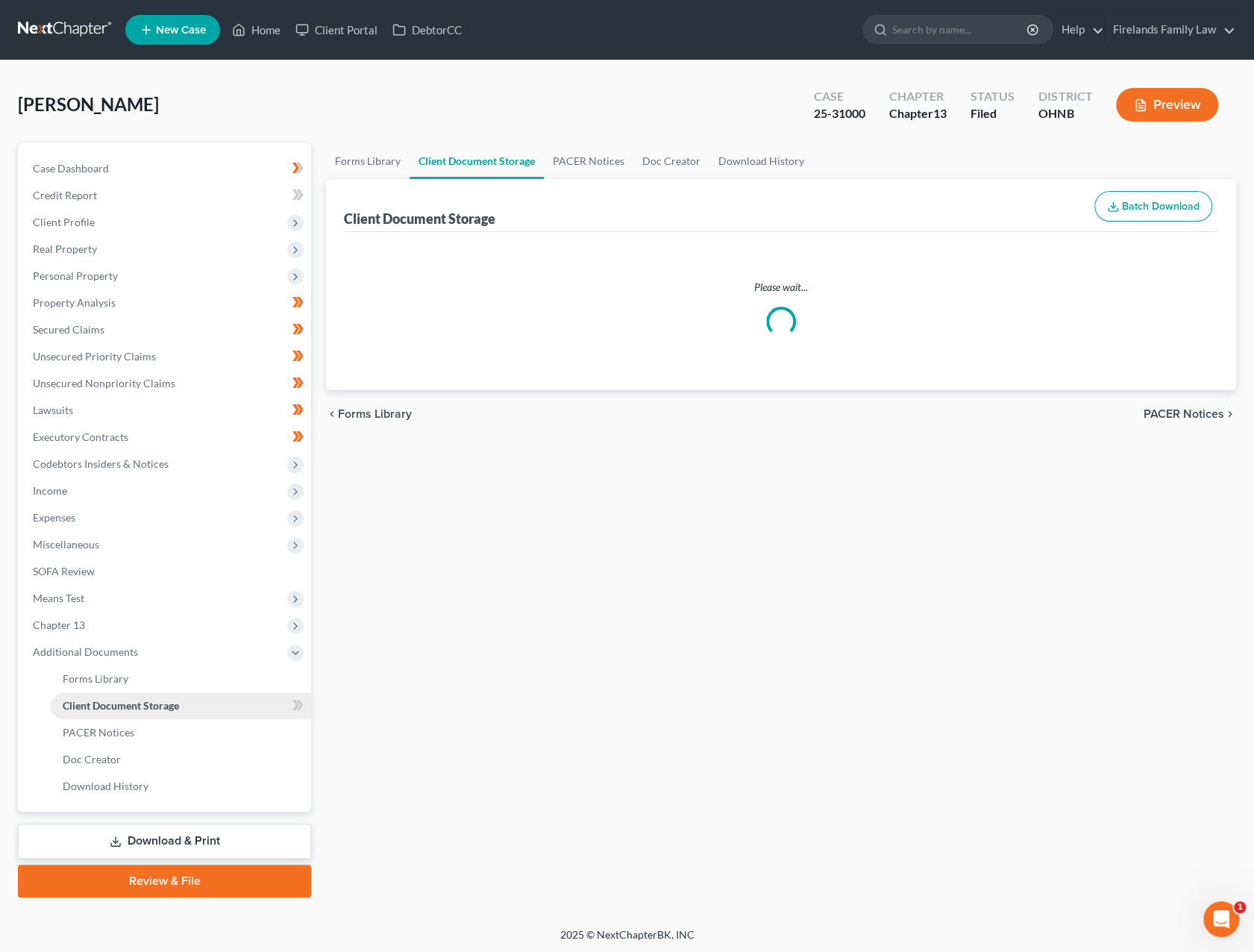
select select "5"
select select "20"
select select "5"
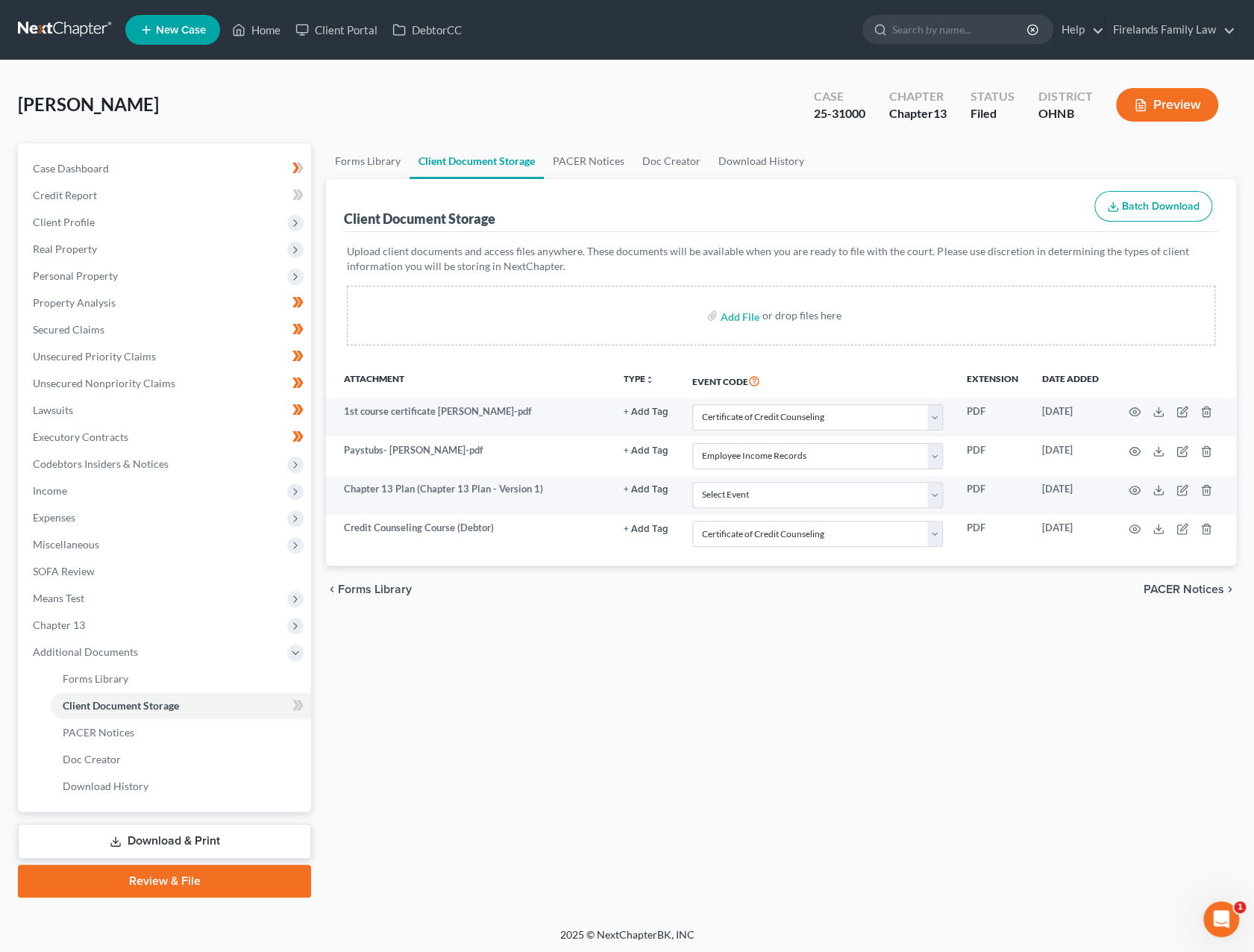
click at [686, 673] on div "Forms Library Client Document Storage PACER Notices Doc Creator Download Histor…" at bounding box center [781, 521] width 925 height 754
click at [752, 166] on link "Download History" at bounding box center [761, 162] width 104 height 36
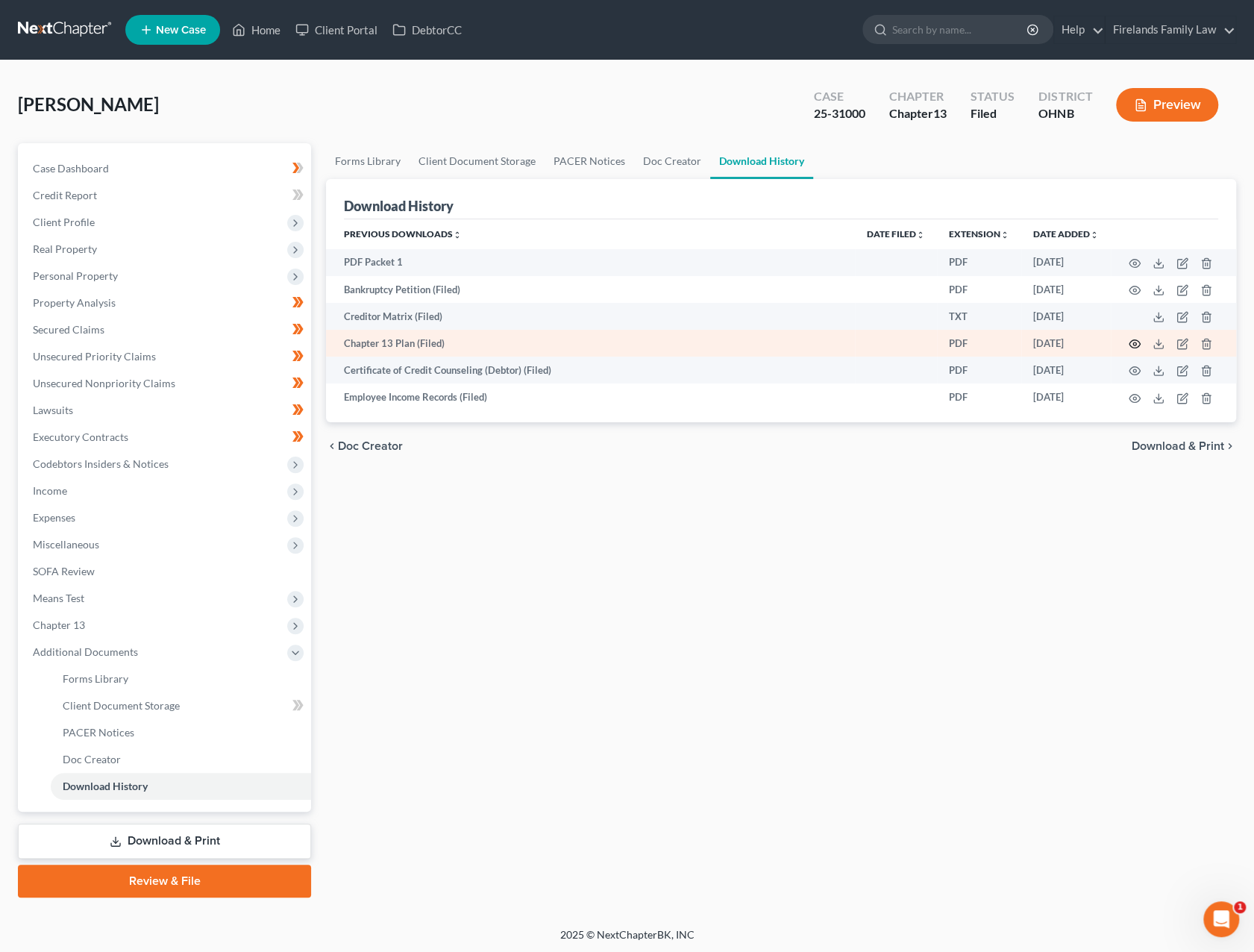
click at [1136, 342] on icon "button" at bounding box center [1135, 344] width 12 height 12
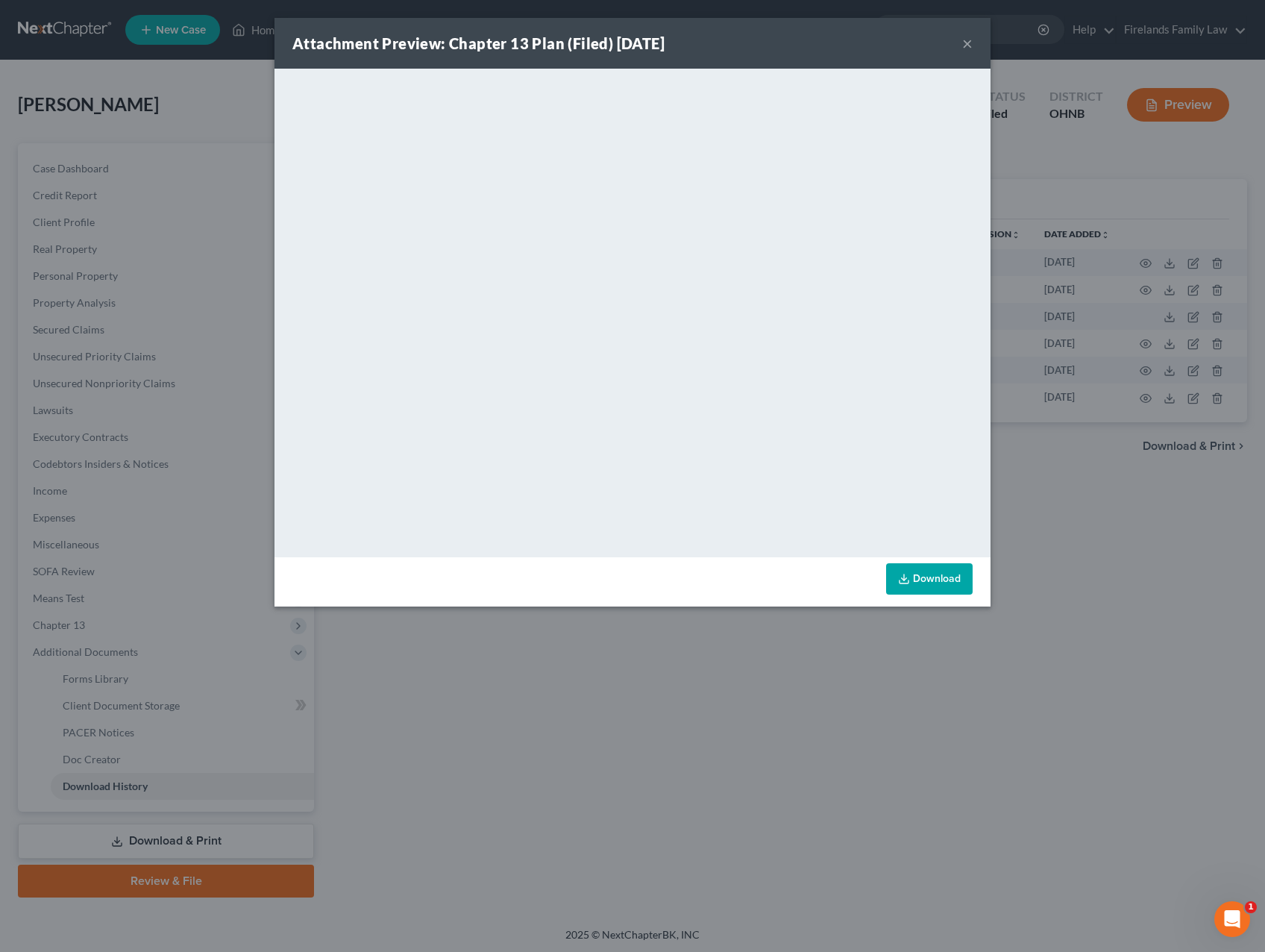
click at [974, 40] on div "Attachment Preview: Chapter 13 Plan (Filed) 05/13/2025 ×" at bounding box center [632, 44] width 716 height 51
click at [966, 40] on button "×" at bounding box center [968, 44] width 11 height 18
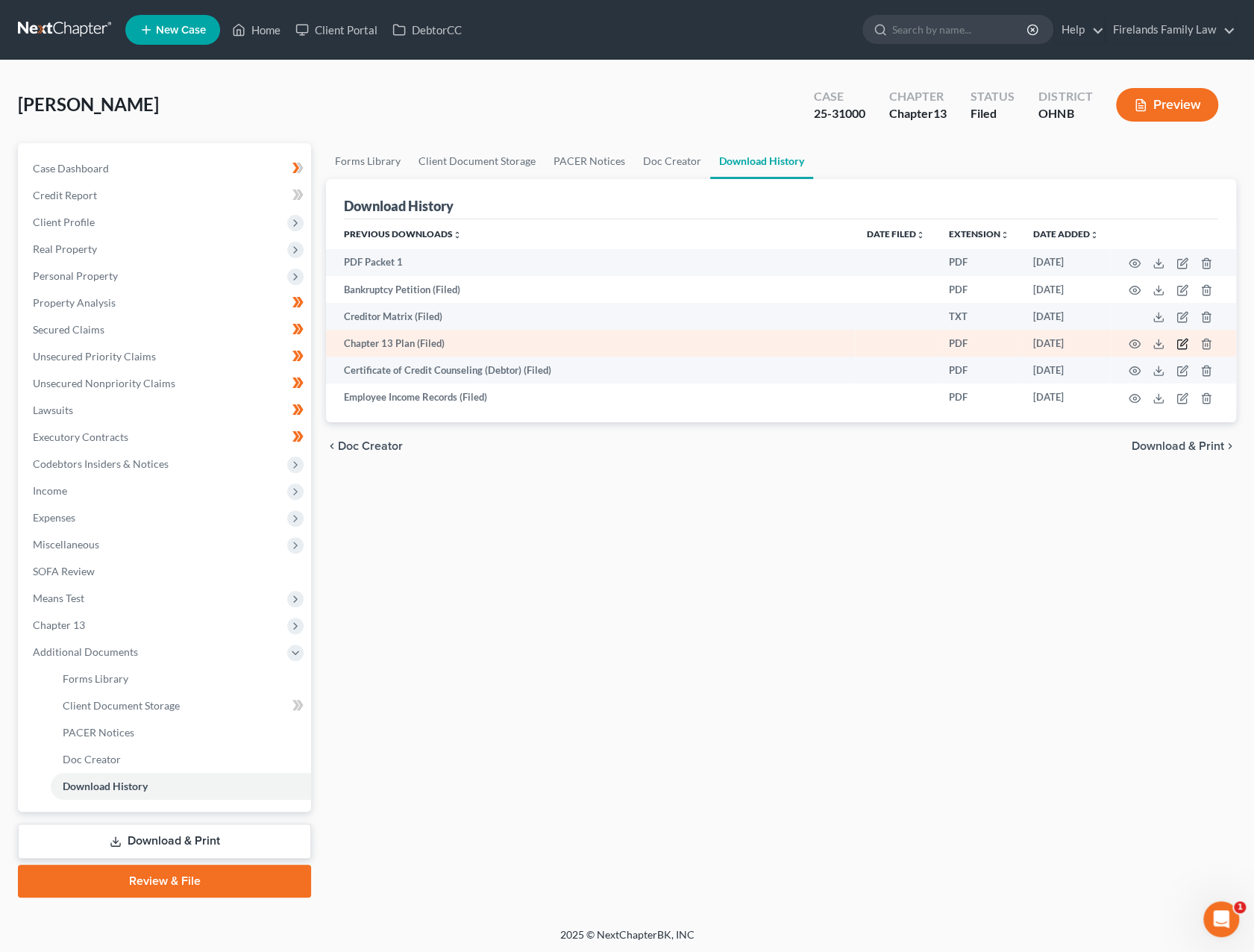
click at [1186, 341] on icon "button" at bounding box center [1183, 343] width 7 height 7
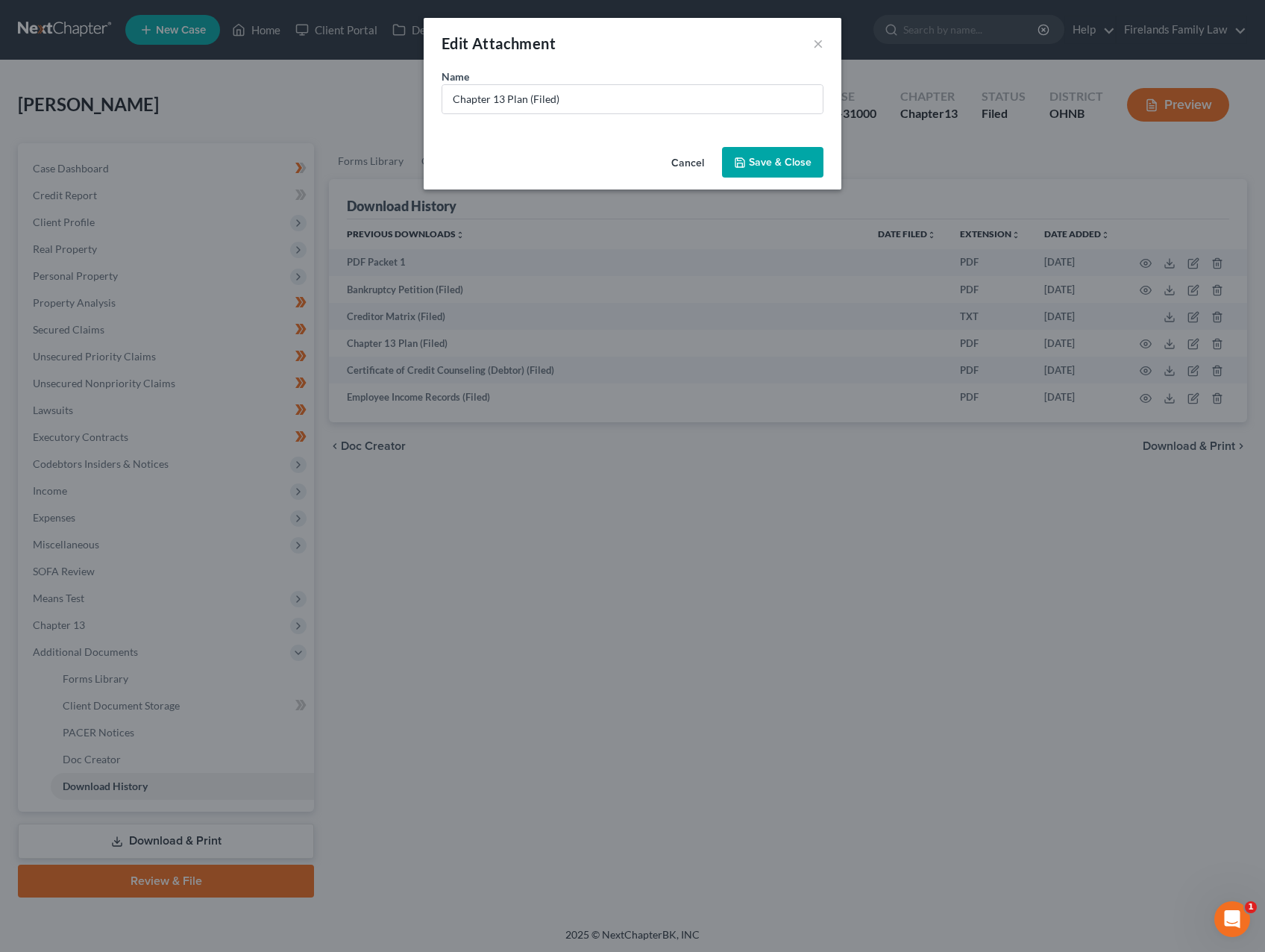
click at [680, 161] on button "Cancel" at bounding box center [687, 164] width 56 height 30
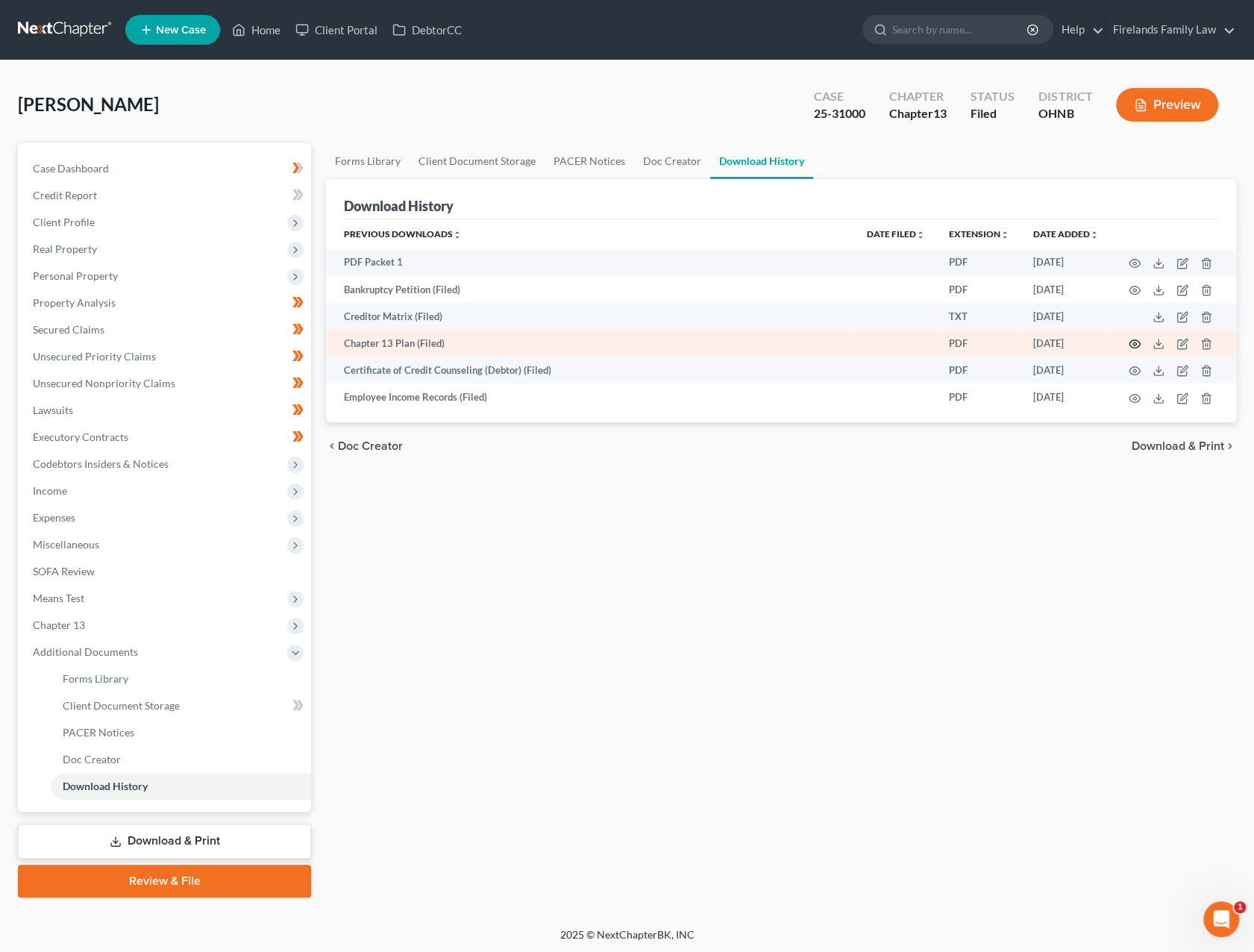
click at [1129, 343] on icon "button" at bounding box center [1135, 344] width 11 height 8
